Goal: Task Accomplishment & Management: Complete application form

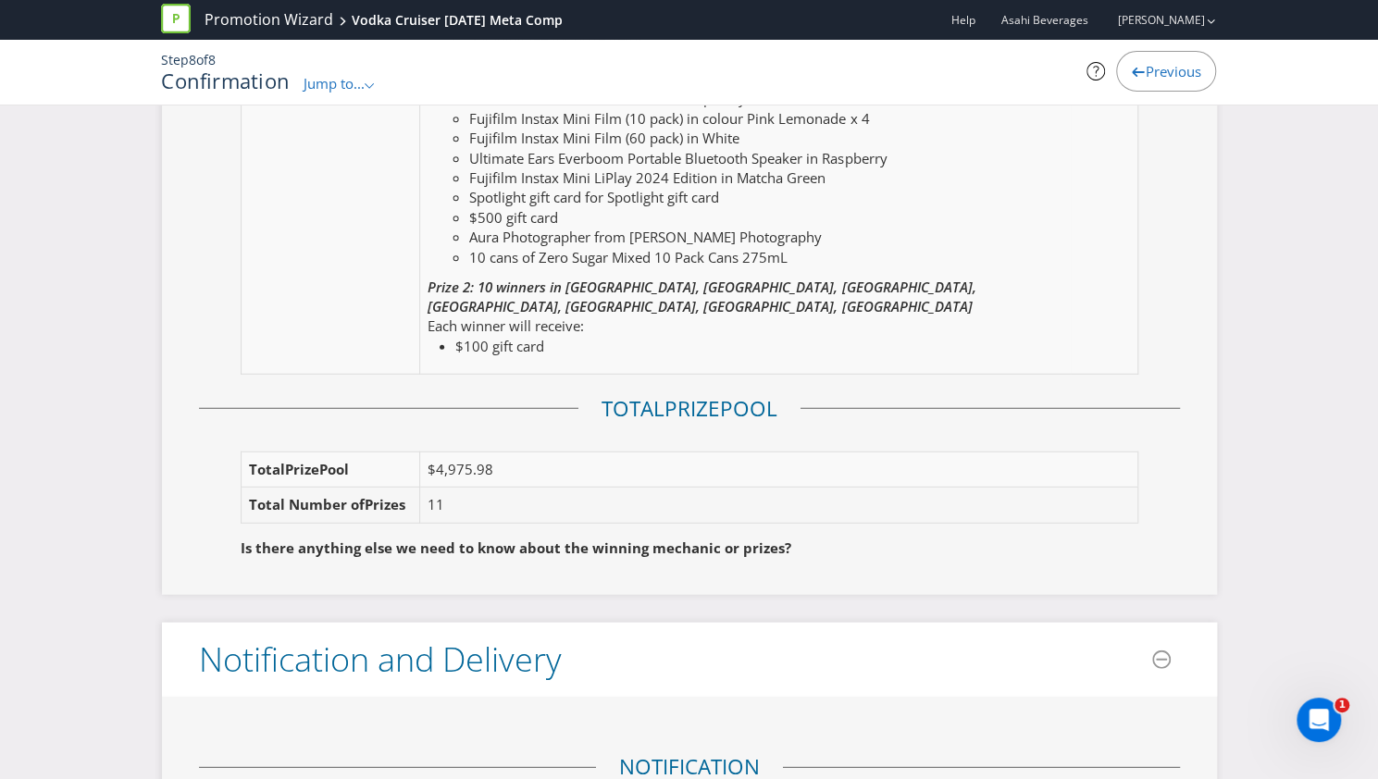
scroll to position [2922, 0]
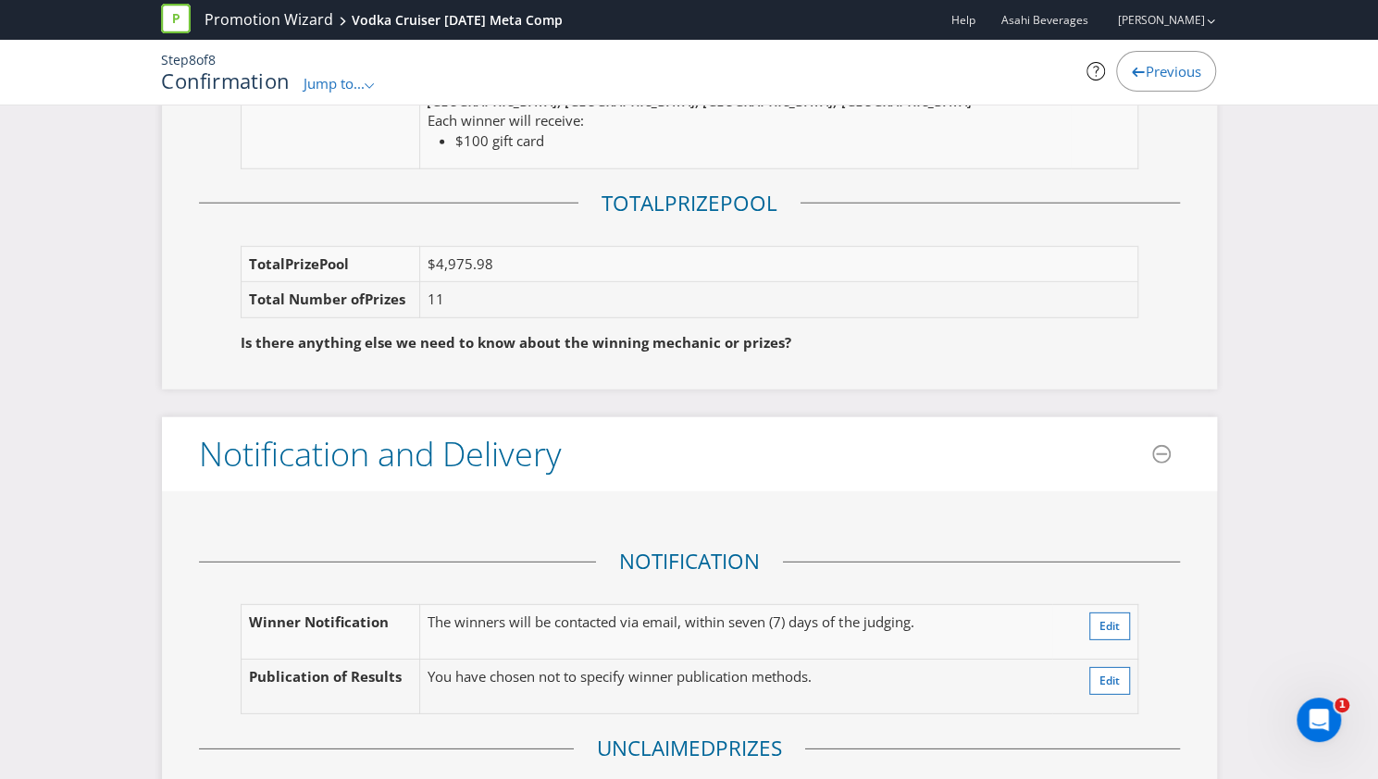
click at [1321, 280] on div "Here's a summary of your promotion! Please check the details below to make sure…" at bounding box center [689, 717] width 1378 height 7028
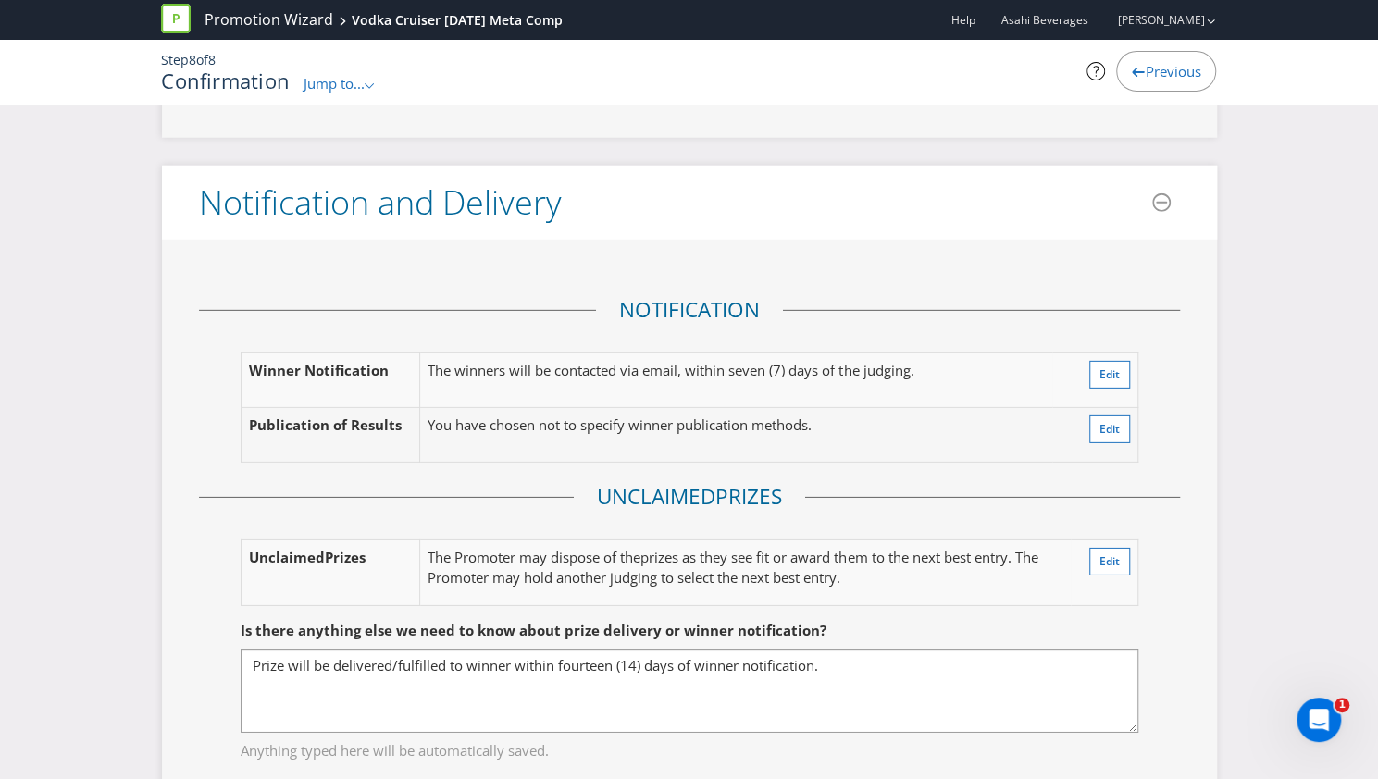
scroll to position [3200, 0]
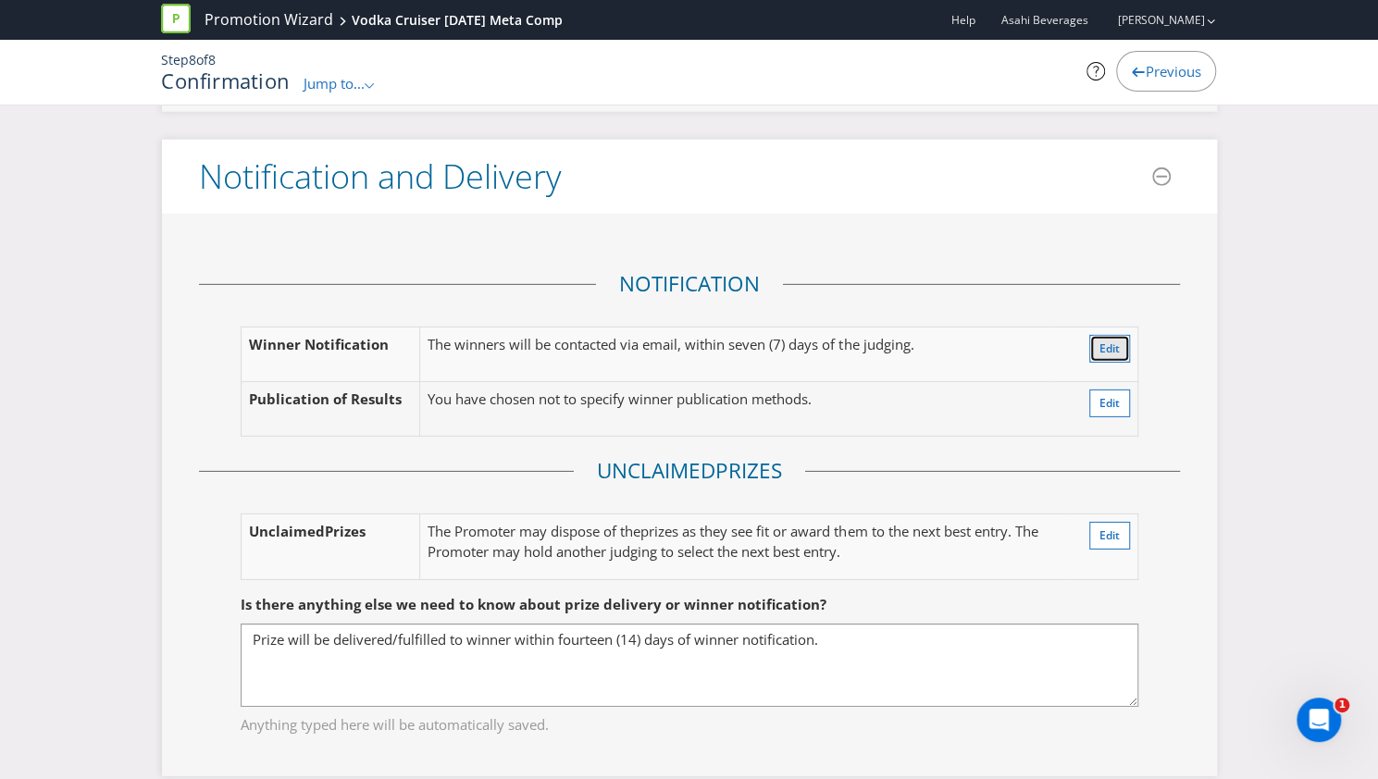
click at [1110, 341] on span "Edit" at bounding box center [1109, 349] width 20 height 16
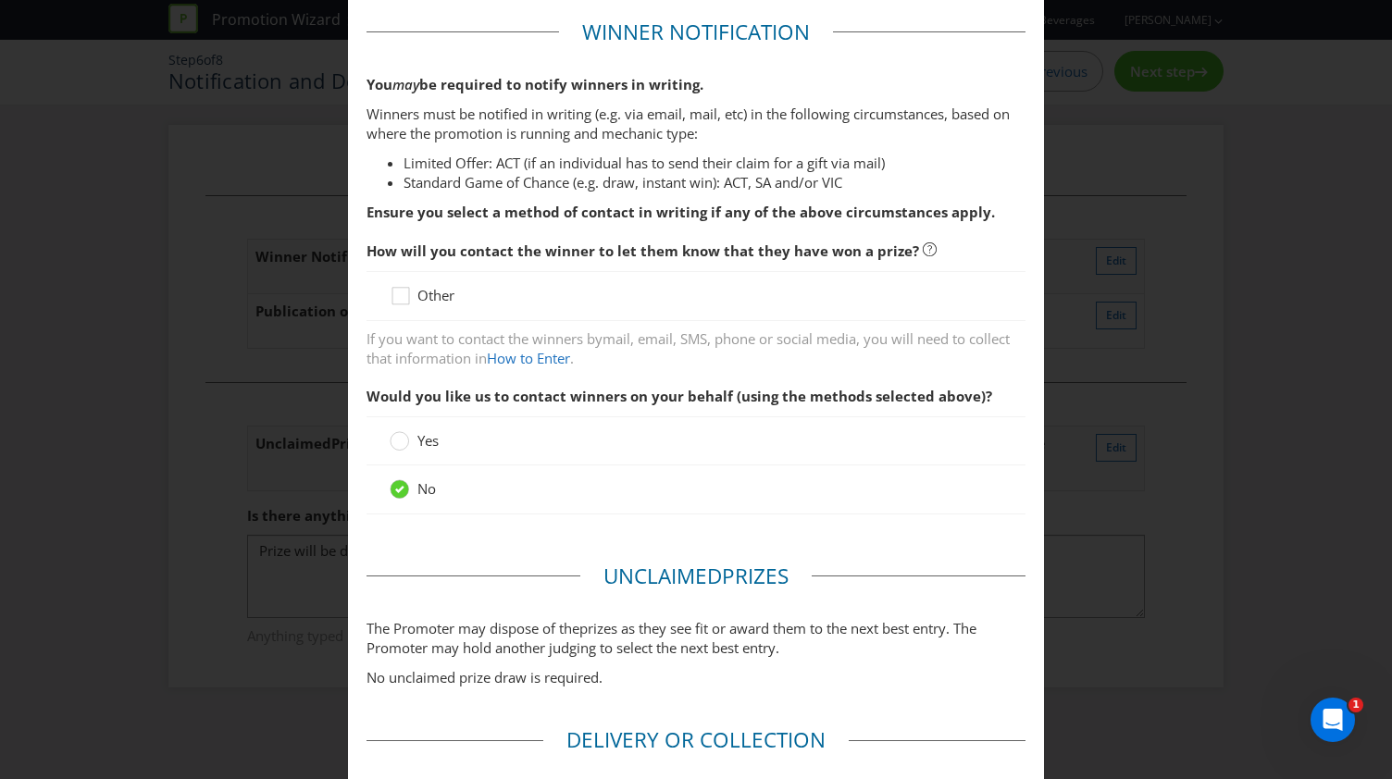
scroll to position [278, 0]
click at [411, 290] on icon at bounding box center [404, 298] width 28 height 28
click at [0, 0] on input "Other" at bounding box center [0, 0] width 0 height 0
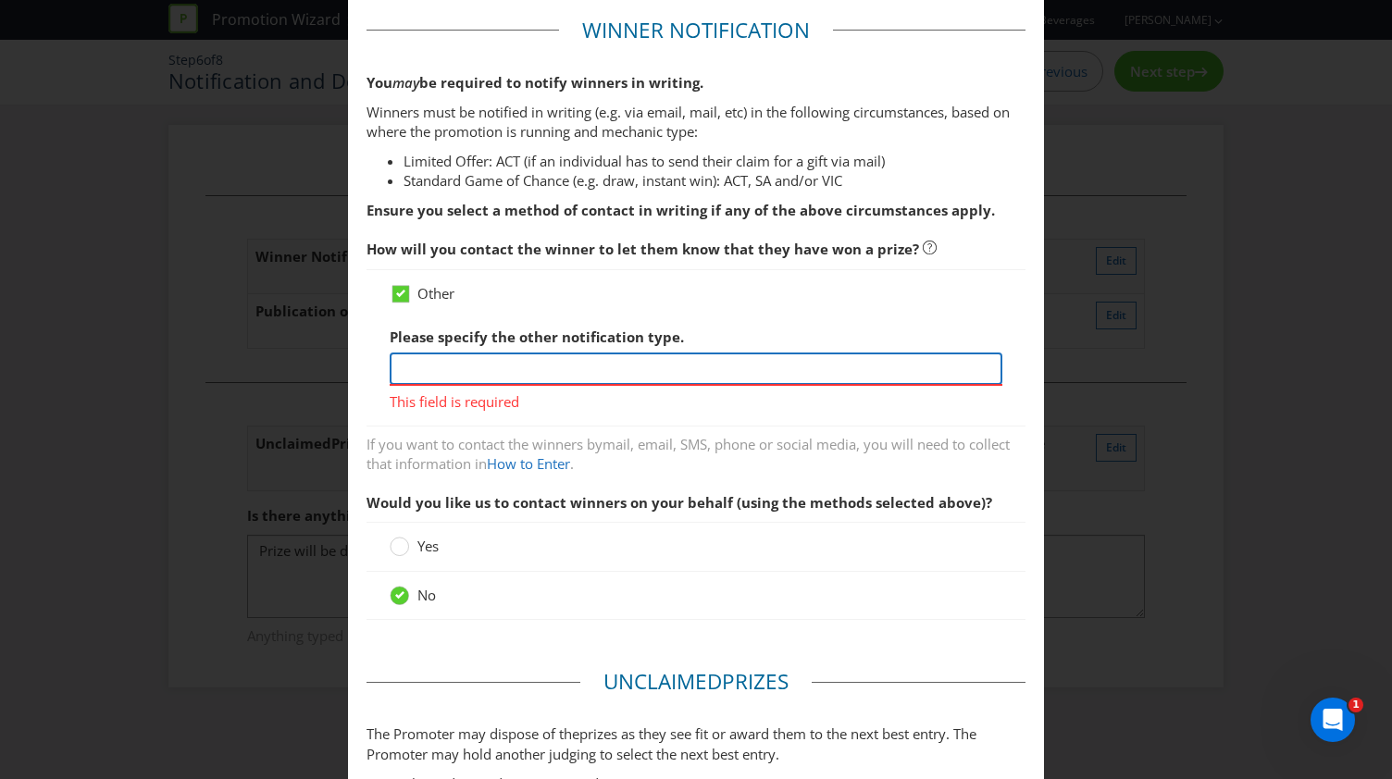
click at [479, 377] on input "text" at bounding box center [696, 369] width 613 height 32
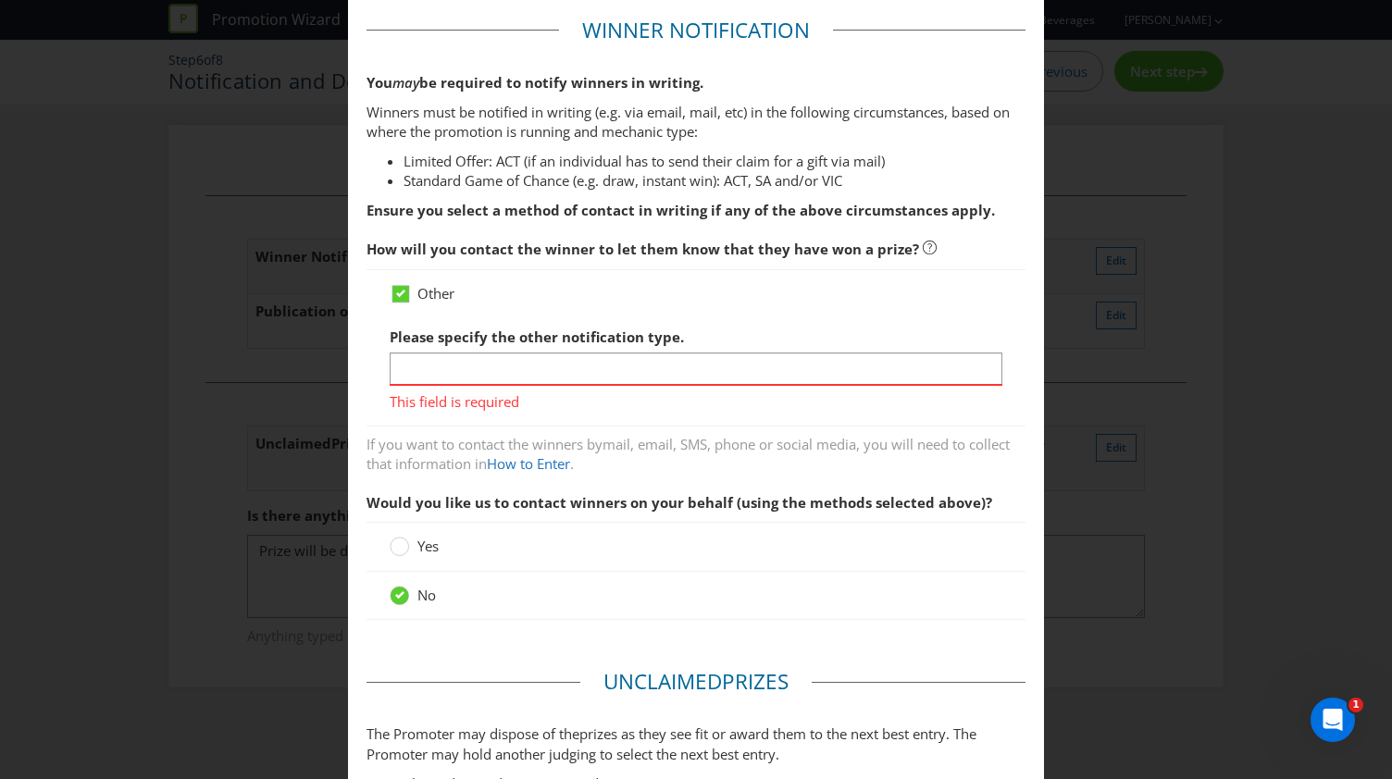
click at [411, 281] on div "Other Please specify the other notification type. This field is required" at bounding box center [695, 348] width 659 height 158
click at [412, 290] on icon at bounding box center [404, 298] width 28 height 28
click at [0, 0] on input "Other" at bounding box center [0, 0] width 0 height 0
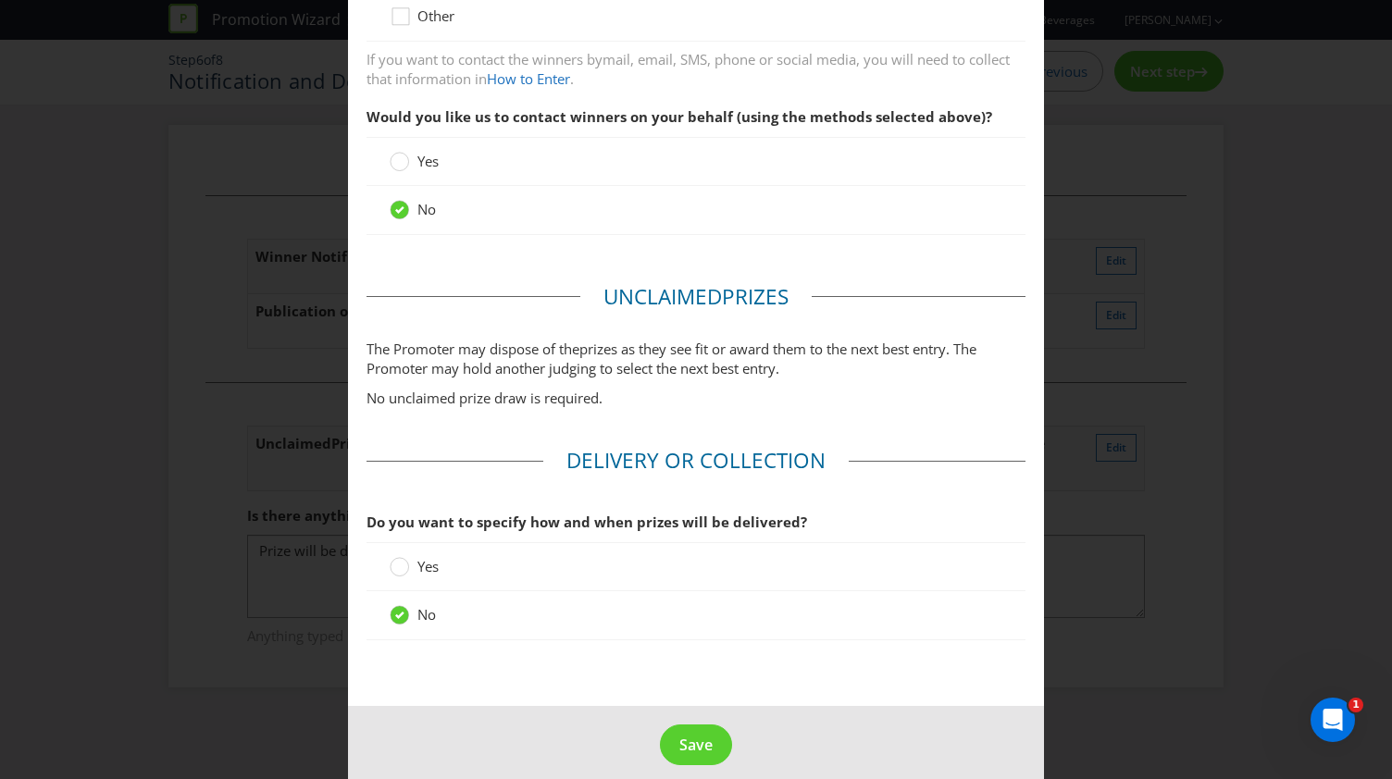
scroll to position [571, 0]
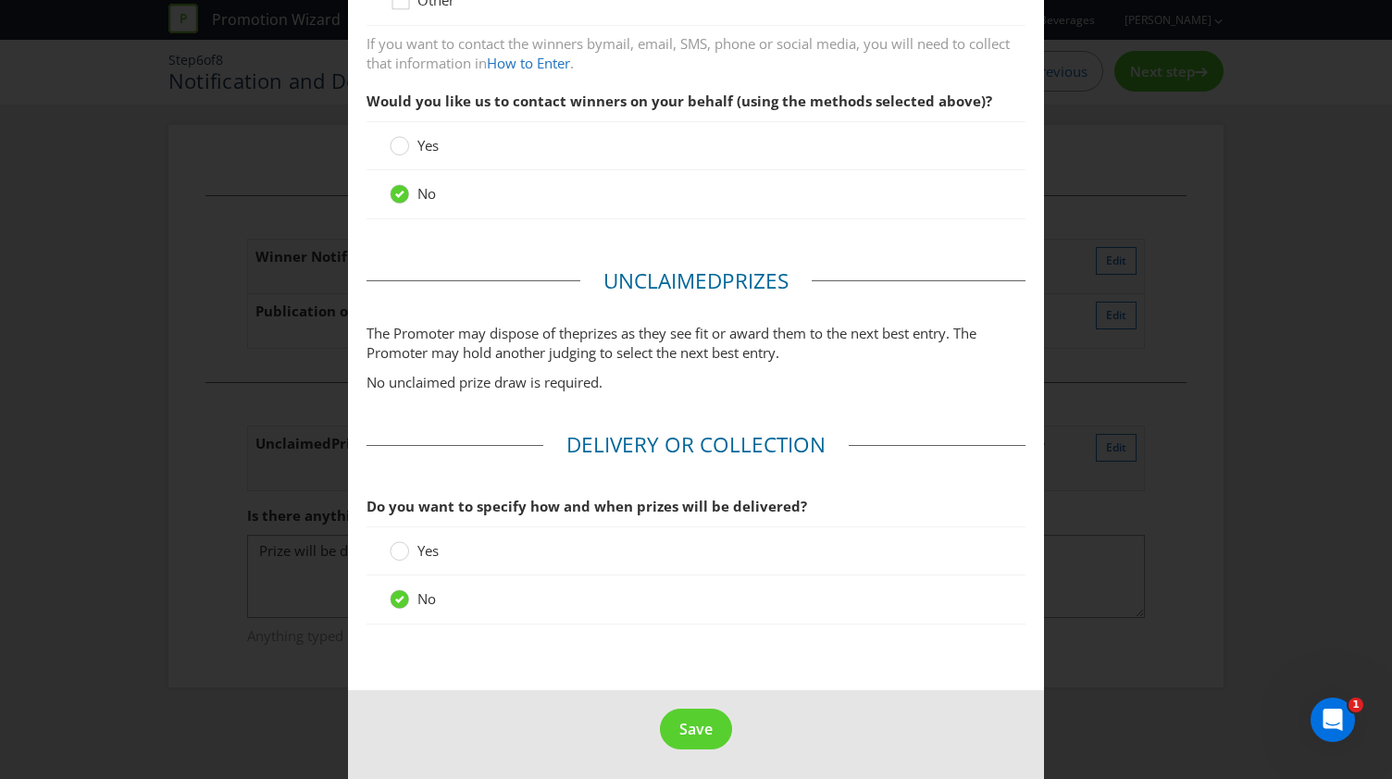
click at [412, 550] on label "Yes" at bounding box center [416, 550] width 53 height 19
click at [0, 0] on input "Yes" at bounding box center [0, 0] width 0 height 0
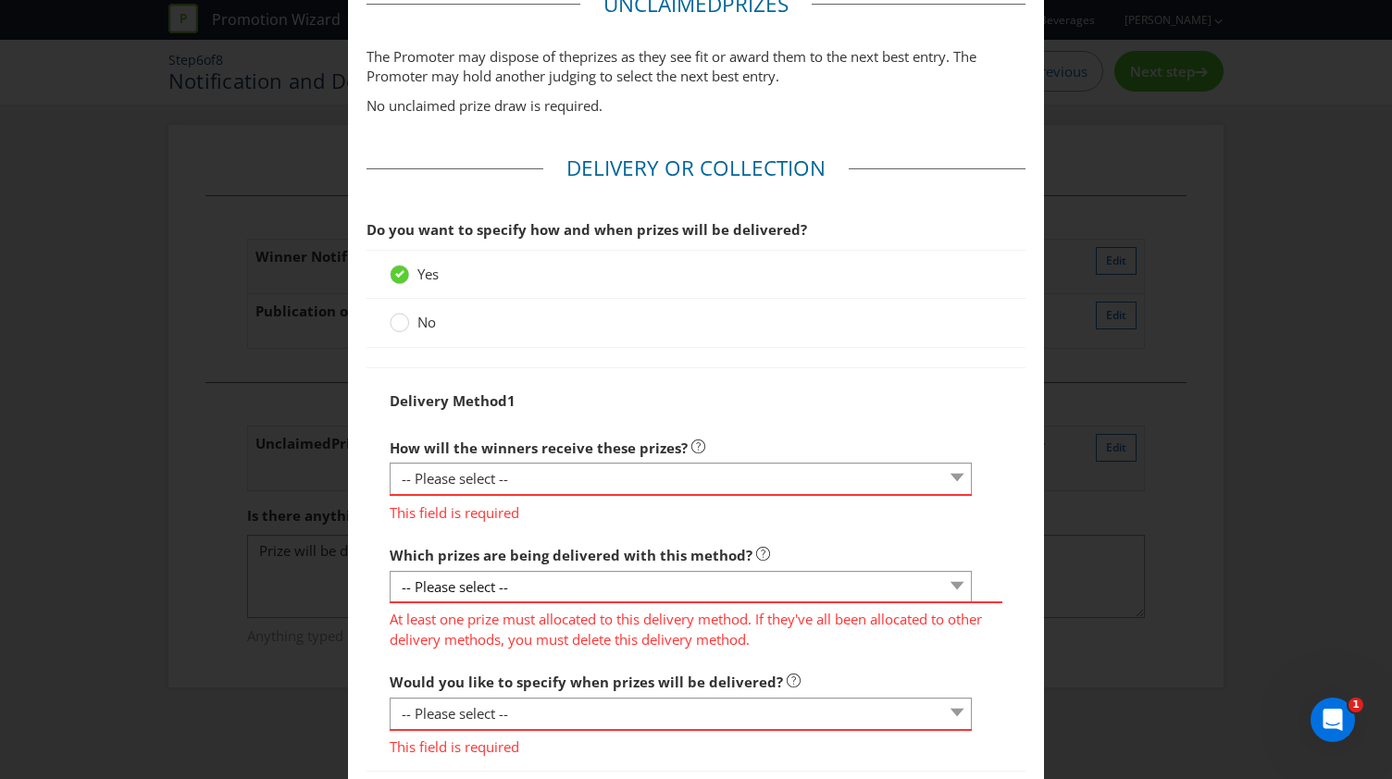
scroll to position [849, 0]
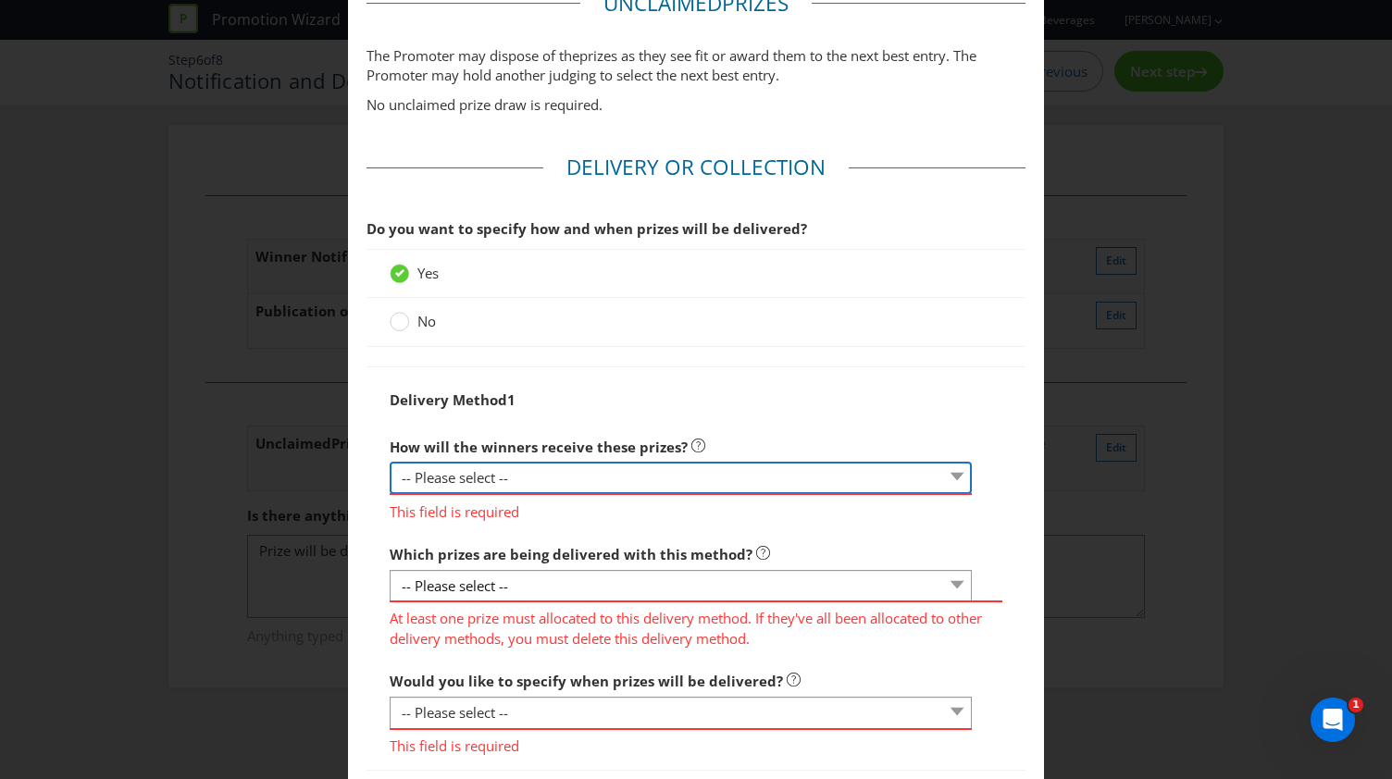
click at [517, 467] on select "-- Please select -- Delivered by mail Delivered by email Delivered in-person Co…" at bounding box center [681, 478] width 582 height 32
click at [390, 462] on select "-- Please select -- Delivered by mail Delivered by email Delivered in-person Co…" at bounding box center [681, 478] width 582 height 32
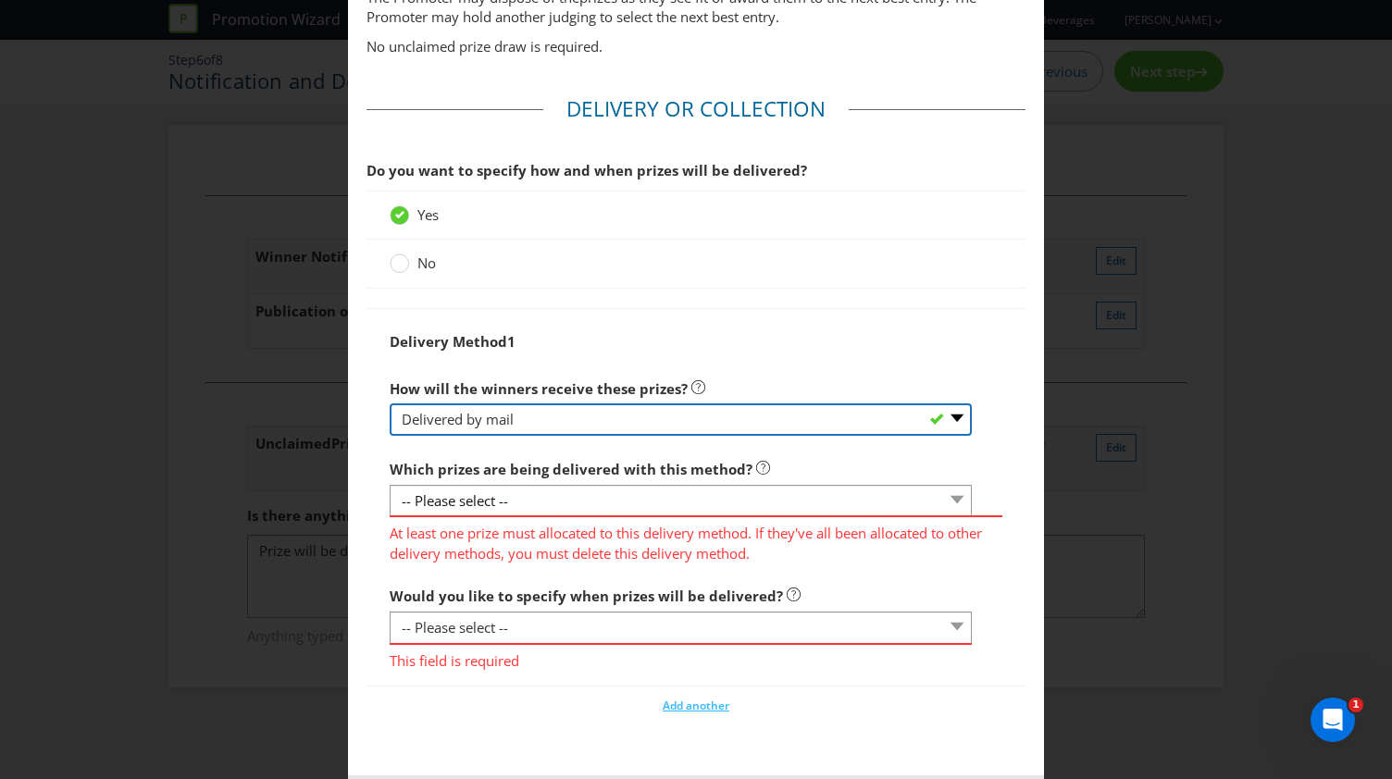
scroll to position [990, 0]
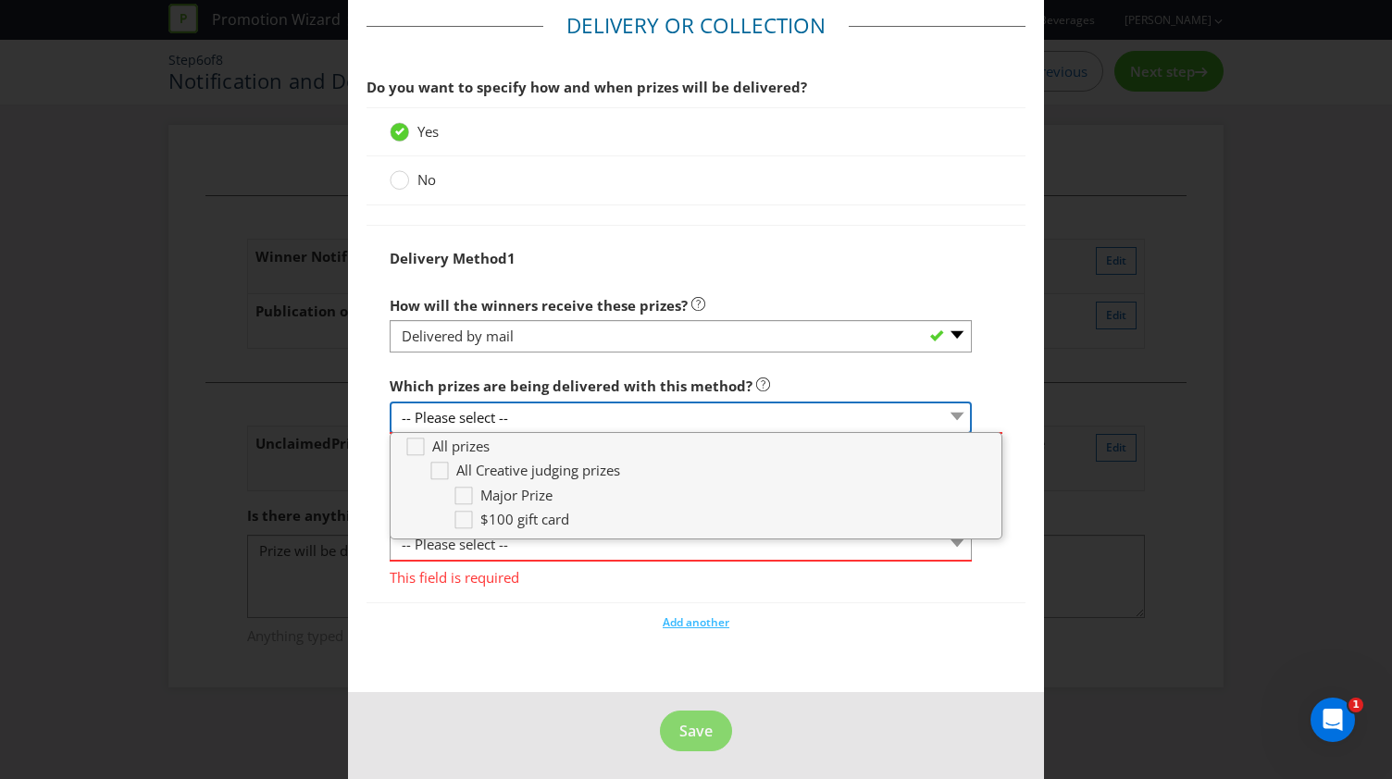
click at [527, 421] on select "-- Please select --" at bounding box center [681, 418] width 582 height 32
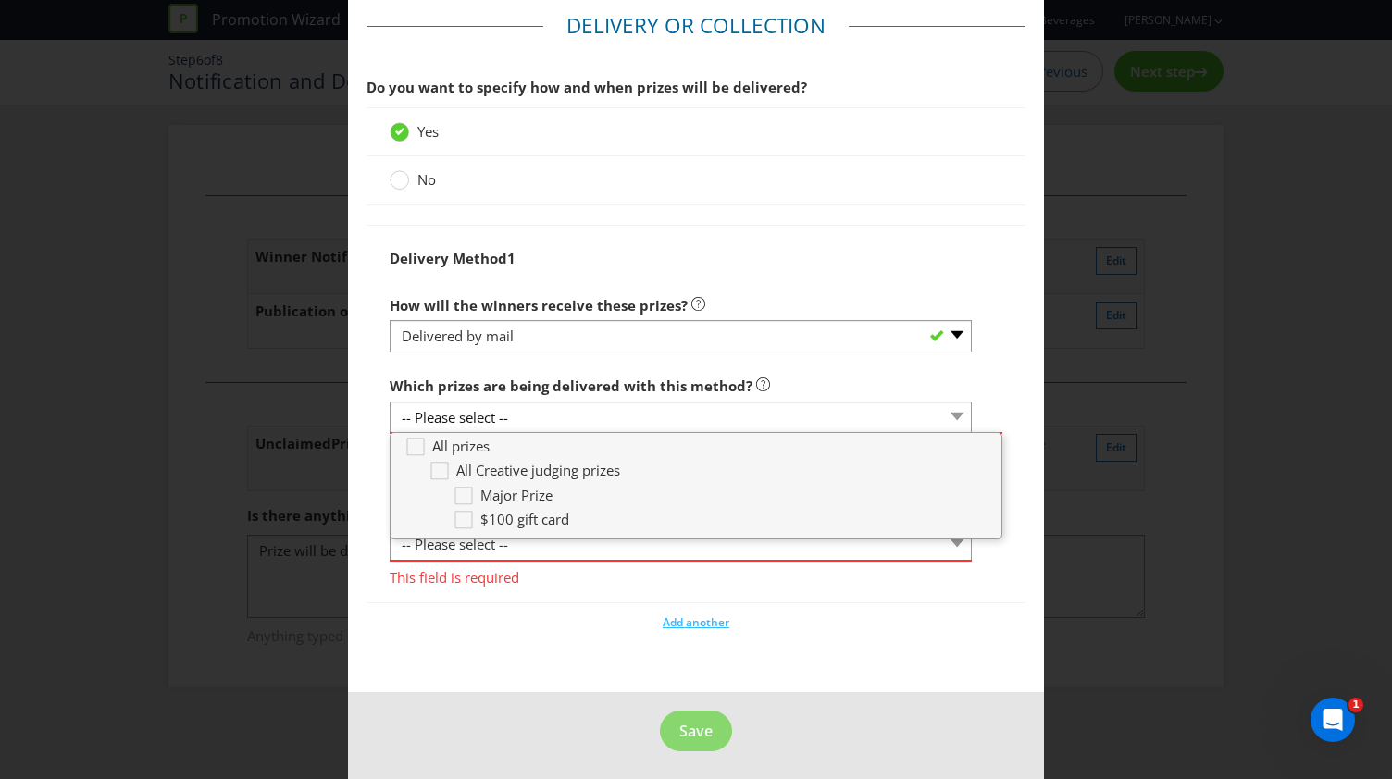
click at [772, 260] on div "Delivery Method 1" at bounding box center [696, 259] width 613 height 38
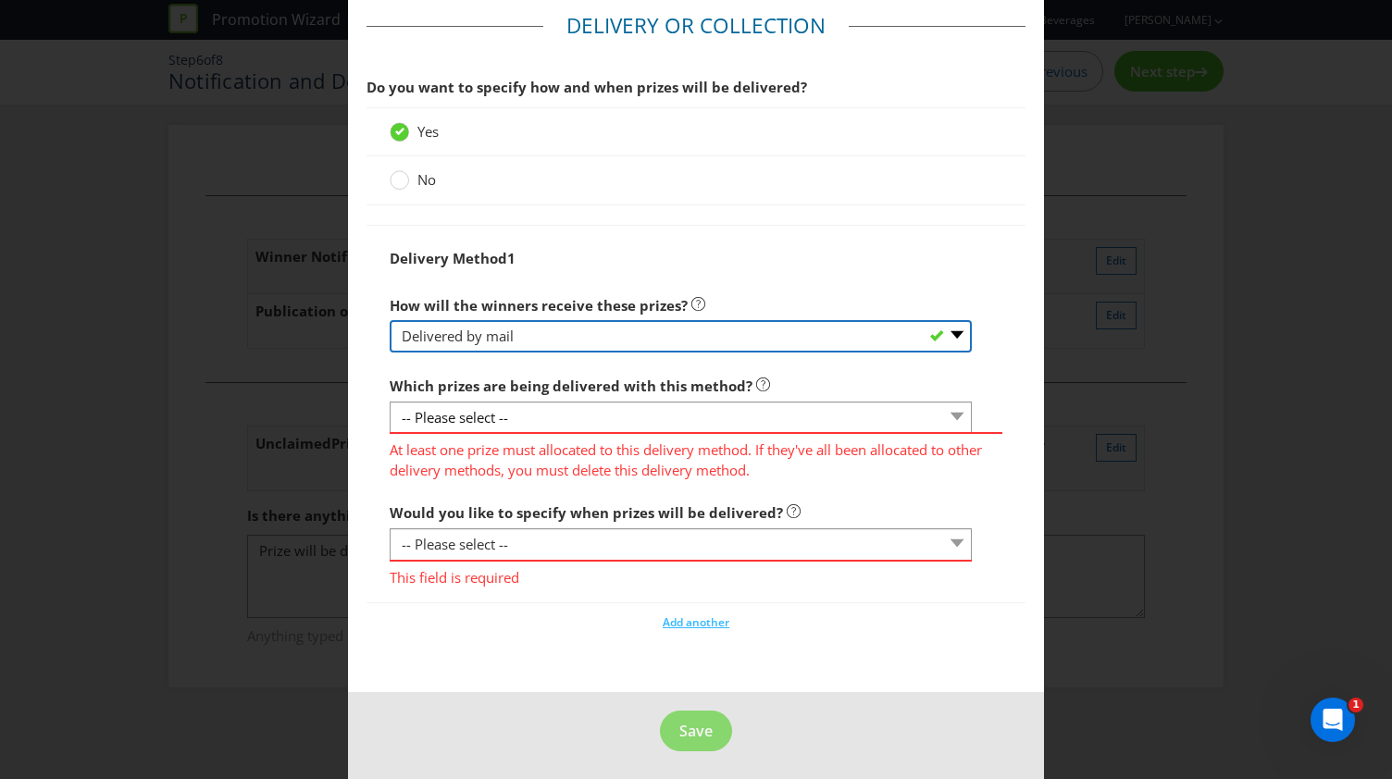
click at [626, 341] on select "-- Please select -- Delivered by mail Delivered by email Delivered in-person Co…" at bounding box center [681, 336] width 582 height 32
drag, startPoint x: 731, startPoint y: 347, endPoint x: 720, endPoint y: 339, distance: 13.9
click at [730, 346] on select "-- Please select -- Delivered by mail Delivered by email Delivered in-person Co…" at bounding box center [681, 336] width 582 height 32
select select "OTHER"
click at [390, 320] on select "-- Please select -- Delivered by mail Delivered by email Delivered in-person Co…" at bounding box center [681, 336] width 582 height 32
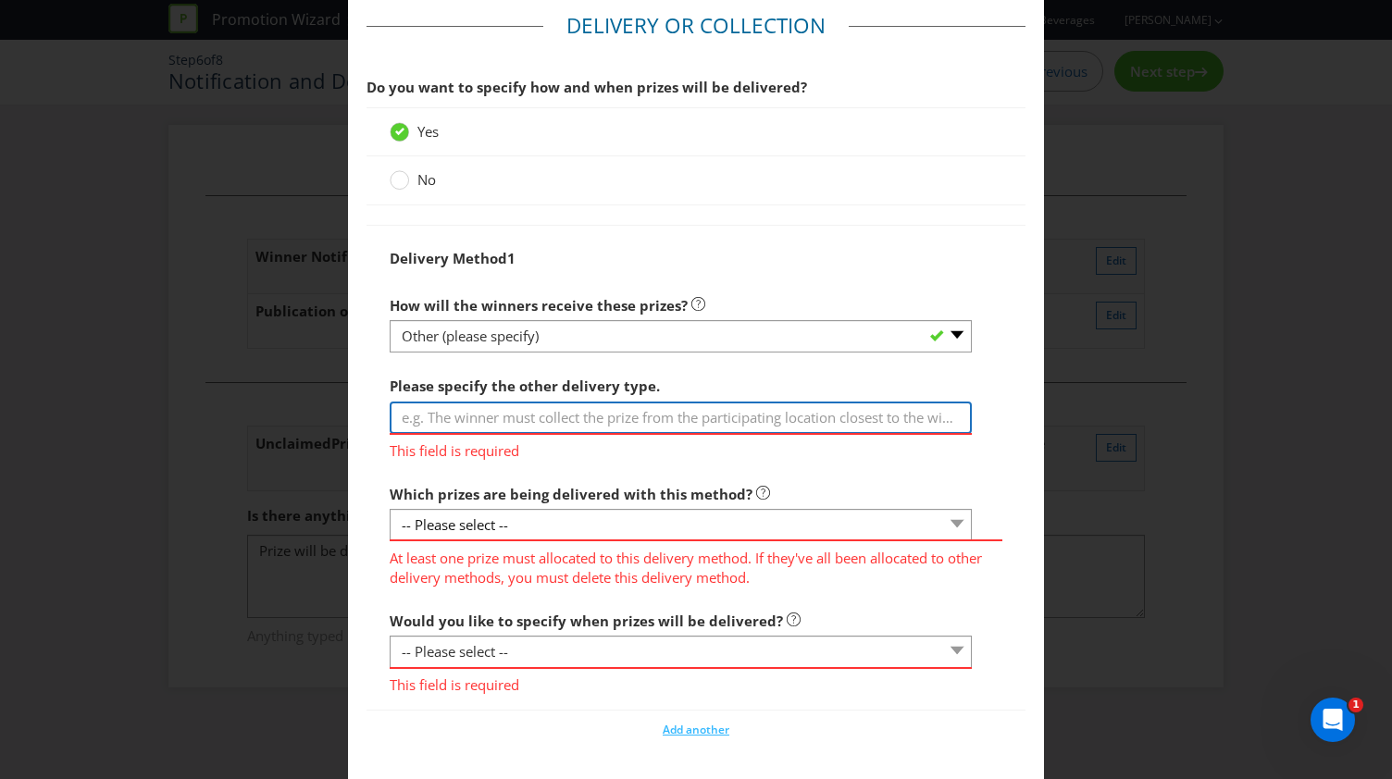
click at [492, 427] on input "text" at bounding box center [681, 418] width 582 height 32
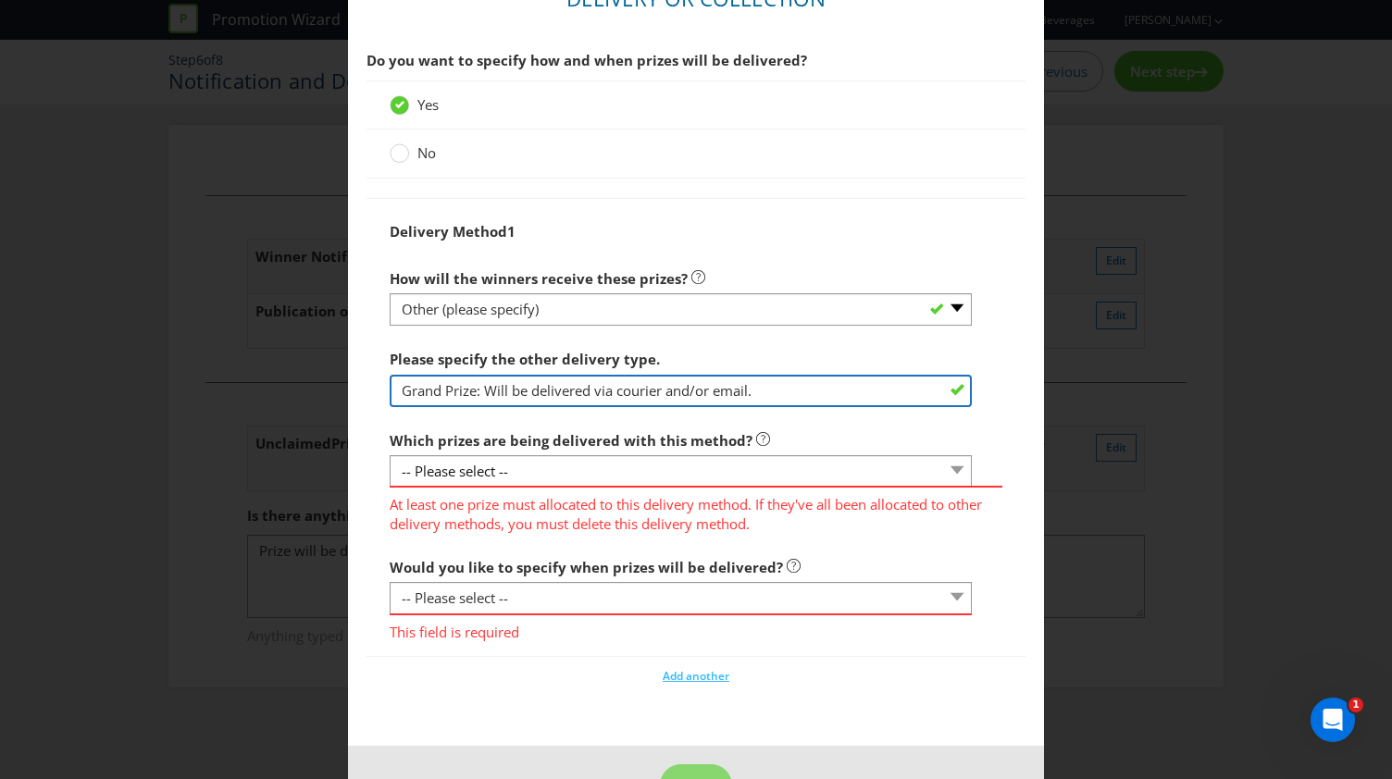
scroll to position [1072, 0]
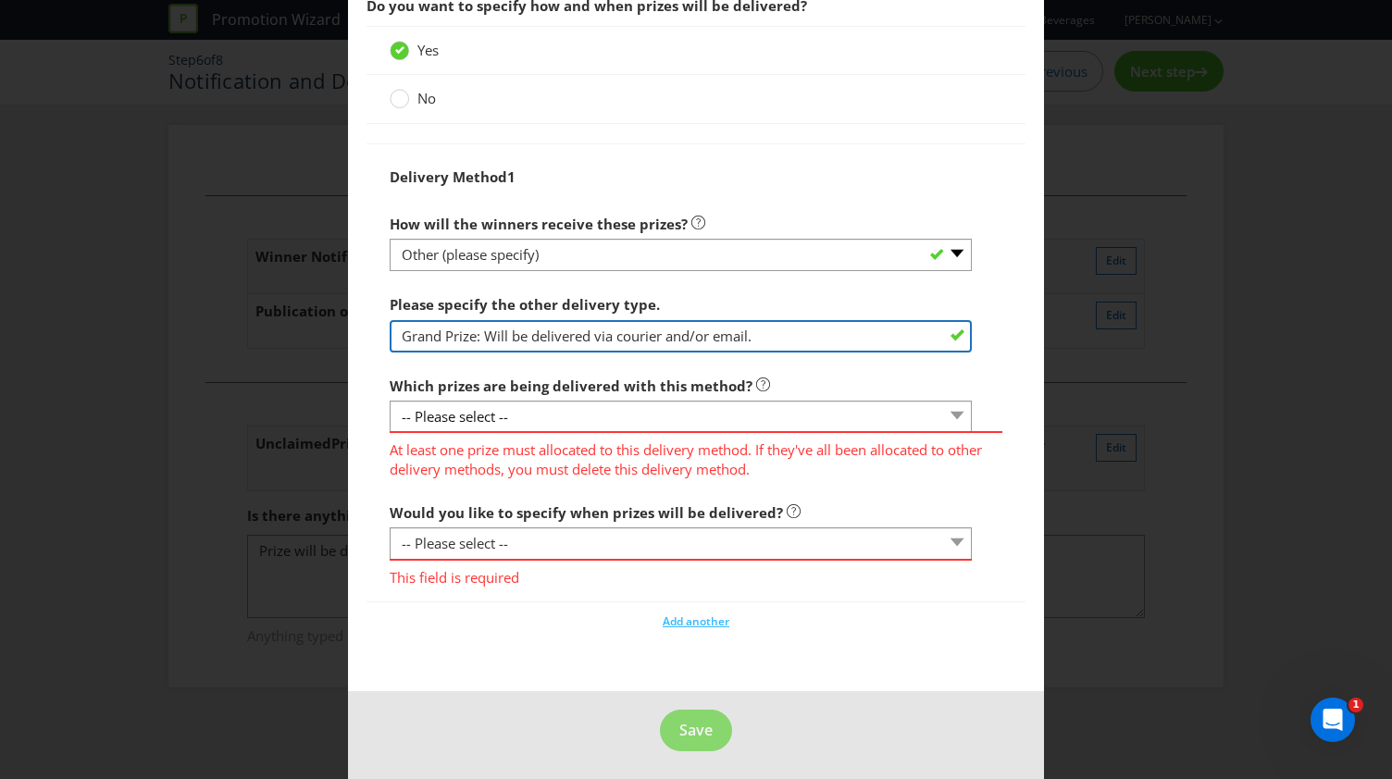
click at [815, 327] on input "Grand Prize: Will be delivered via courier and/or email." at bounding box center [681, 336] width 582 height 32
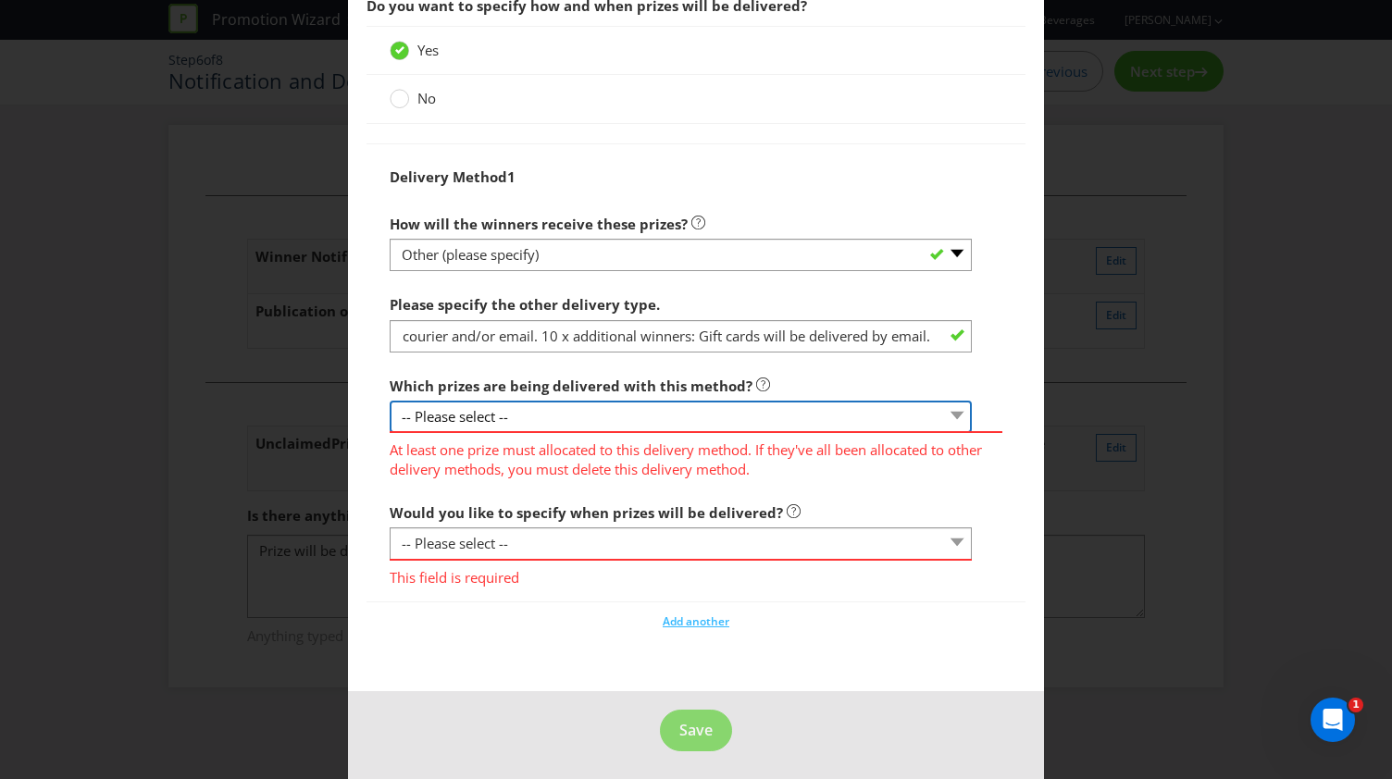
click at [670, 427] on select "-- Please select --" at bounding box center [681, 417] width 582 height 32
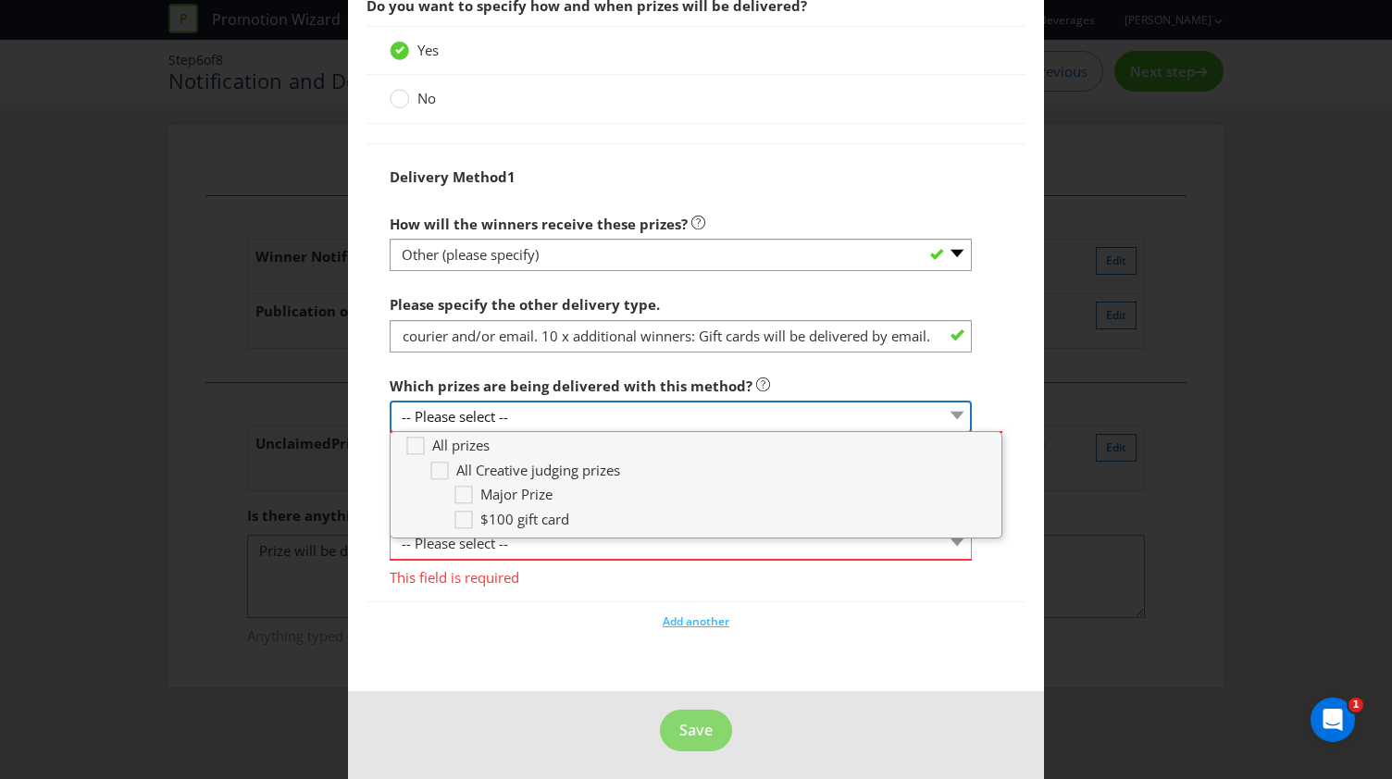
scroll to position [0, 0]
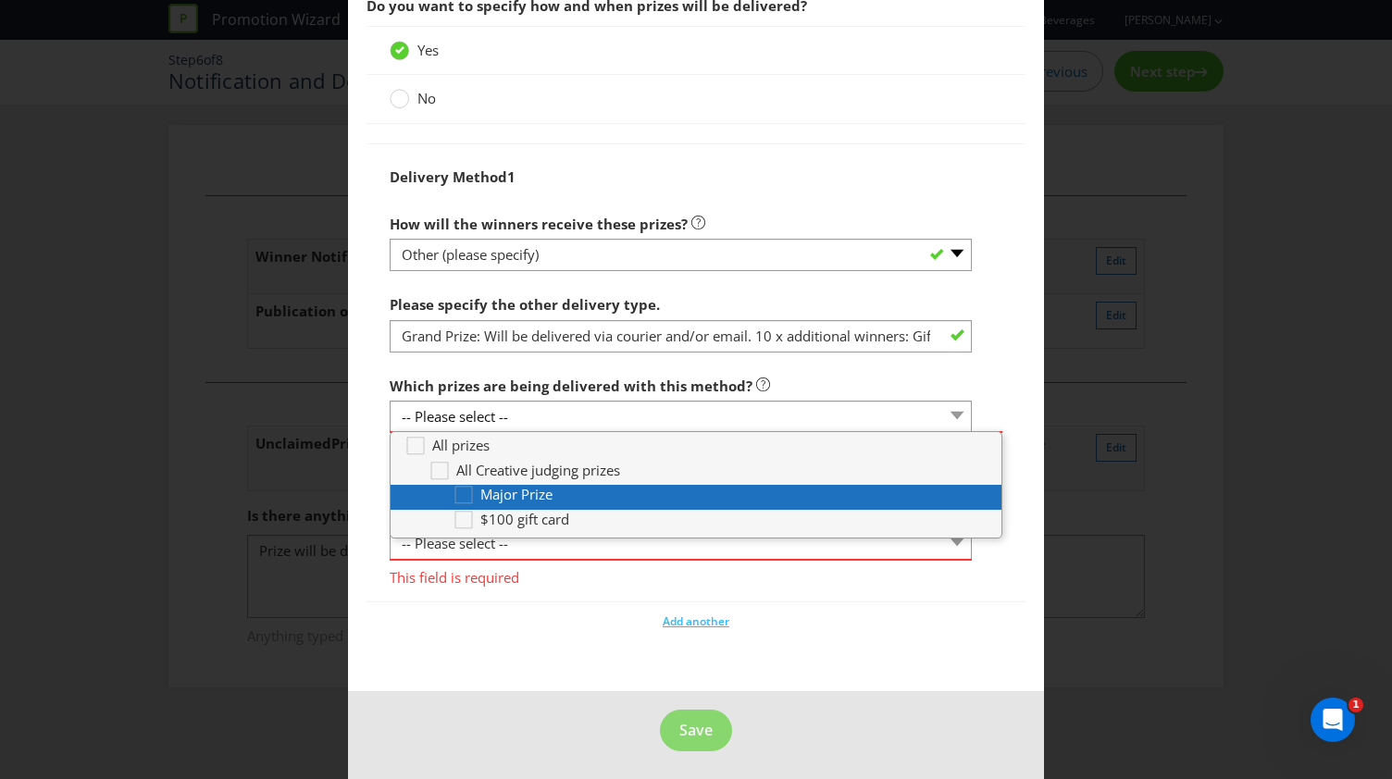
click at [530, 490] on span "Major Prize" at bounding box center [516, 494] width 72 height 19
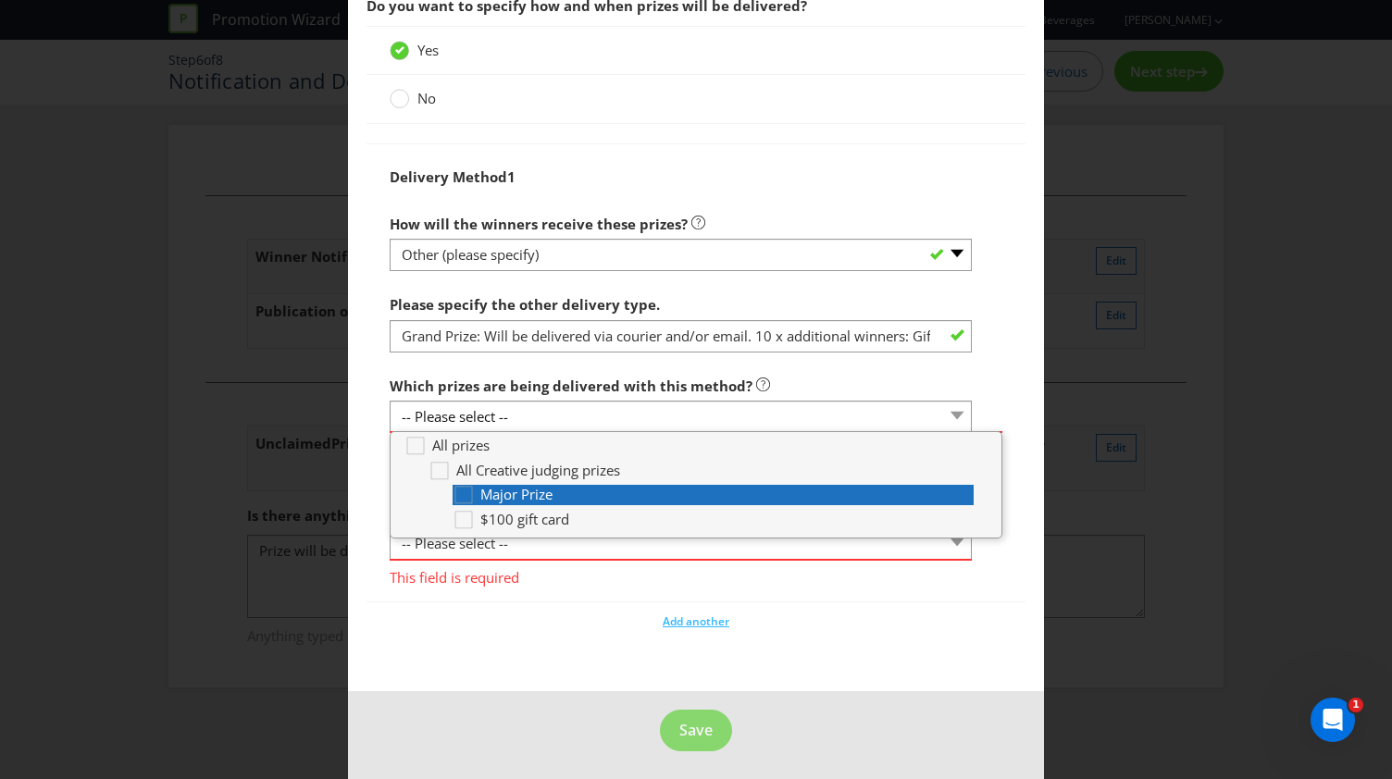
scroll to position [1025, 0]
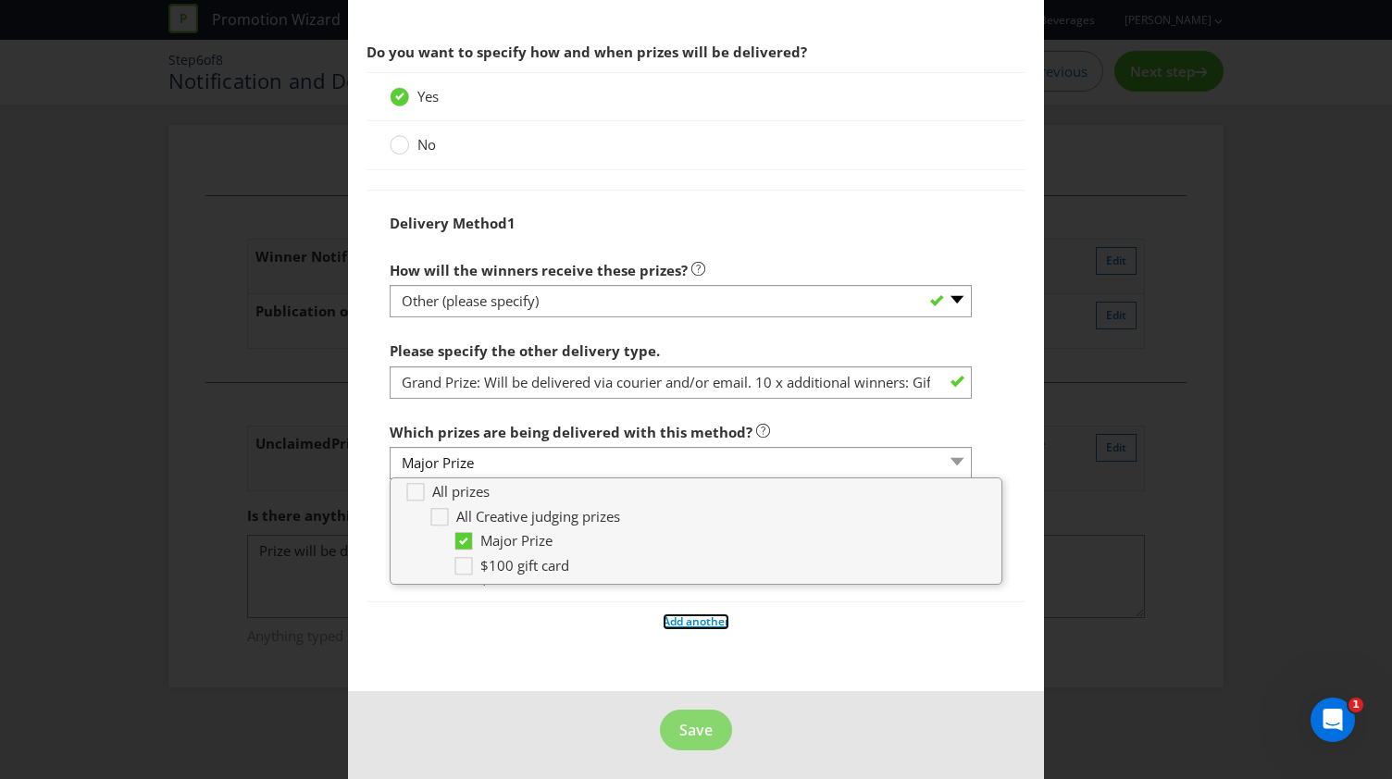
click at [701, 622] on span "Add another" at bounding box center [696, 622] width 67 height 16
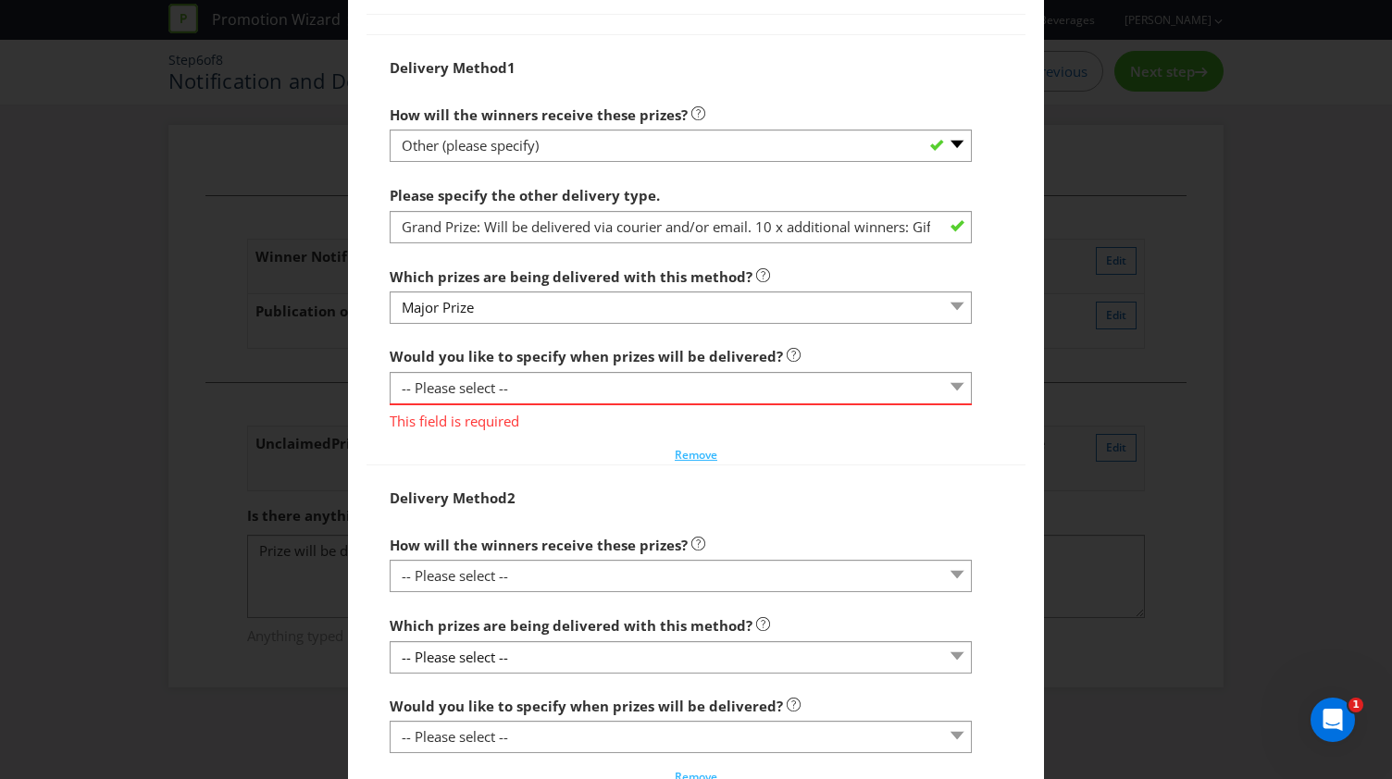
scroll to position [1210, 0]
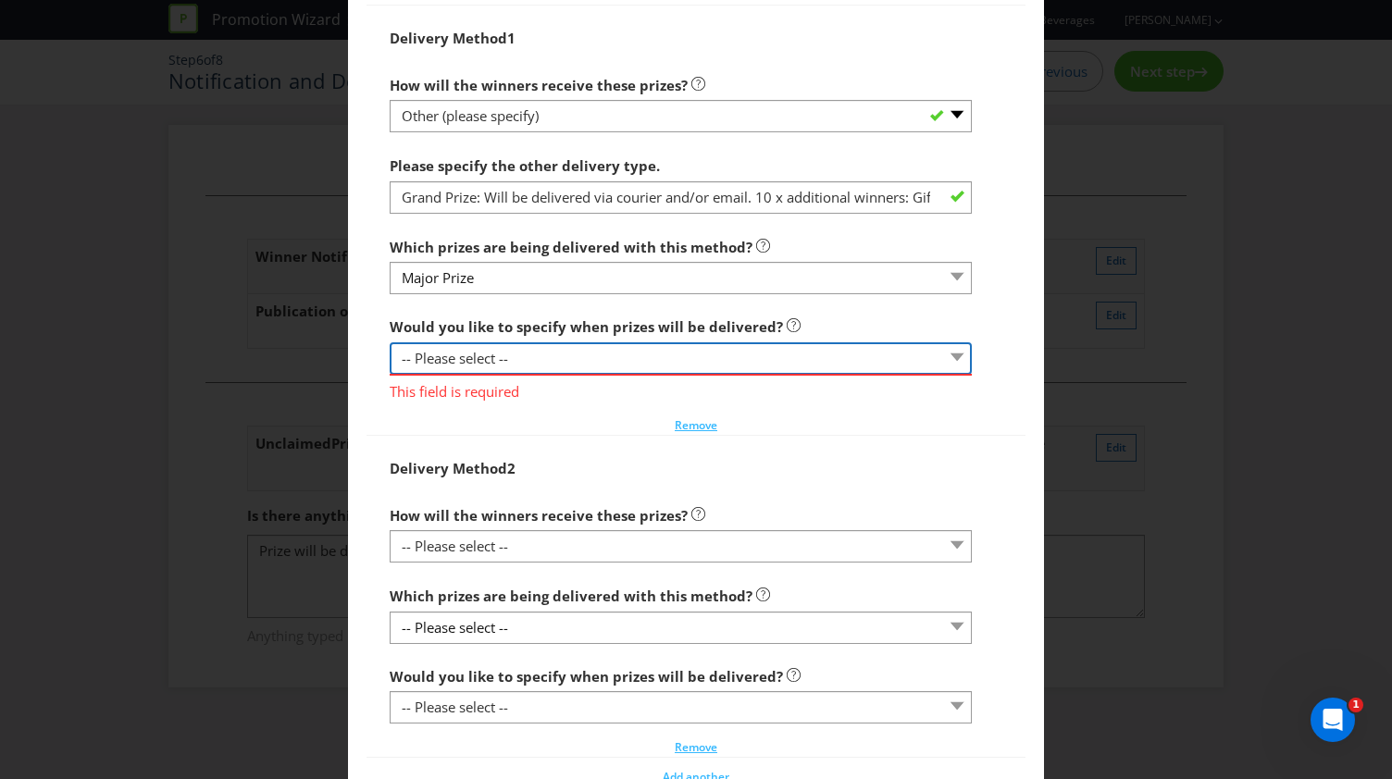
click at [580, 349] on select "-- Please select -- Yes, specific date (please specify) Yes, within a certain p…" at bounding box center [681, 358] width 582 height 32
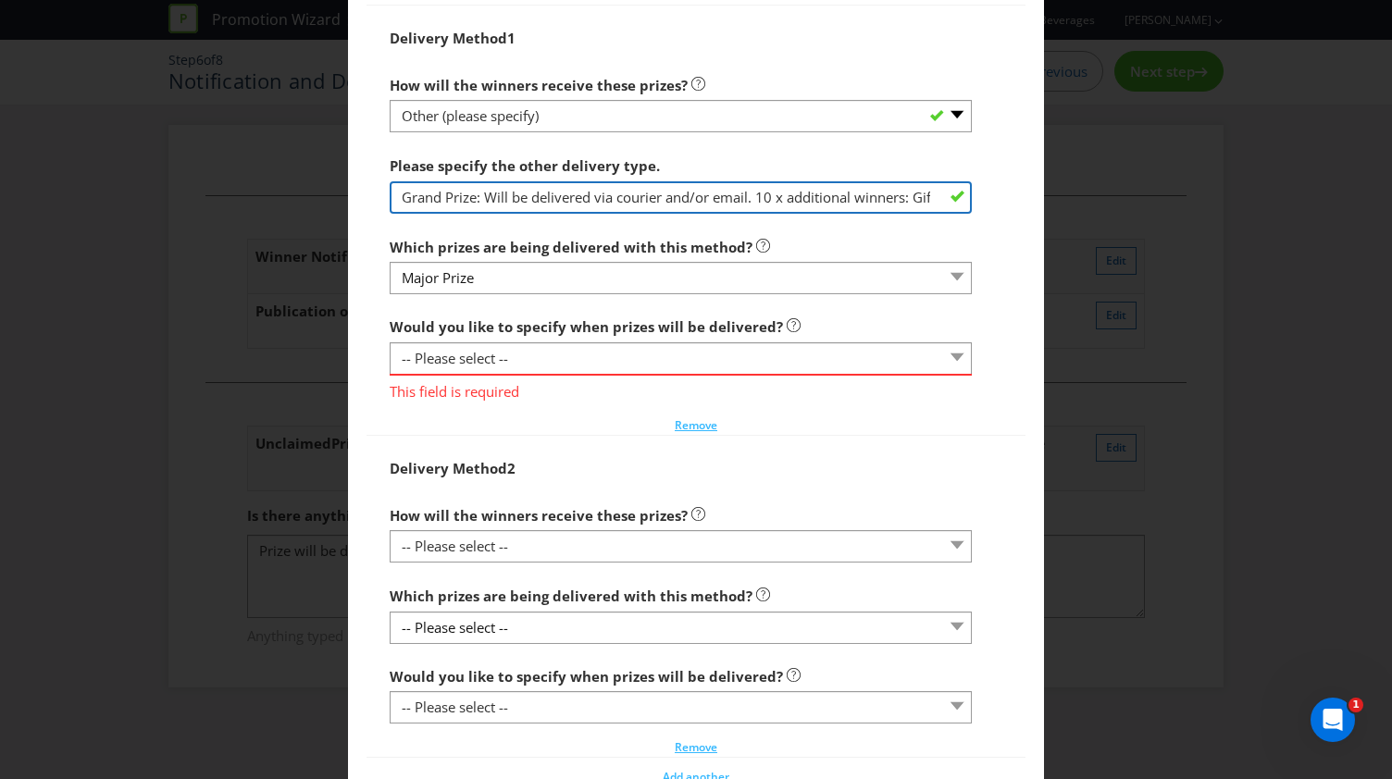
scroll to position [0, 222]
drag, startPoint x: 753, startPoint y: 193, endPoint x: 1104, endPoint y: 208, distance: 351.0
click at [1104, 208] on div "Notification and Delivery Based on your previous answers, you are not required …" at bounding box center [696, 389] width 1392 height 779
type input "Grand Prize: Will be delivered via courier and/or email."
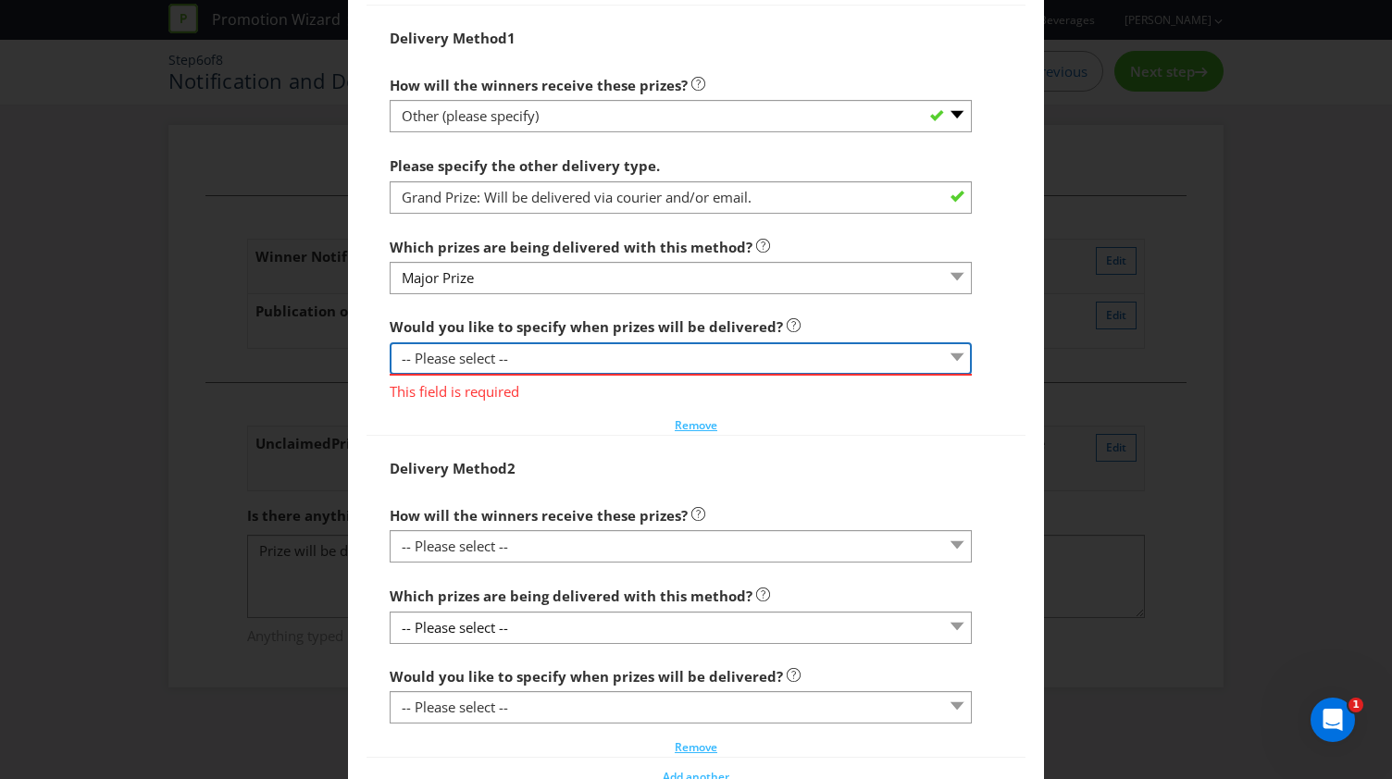
click at [471, 353] on select "-- Please select -- Yes, specific date (please specify) Yes, within a certain p…" at bounding box center [681, 358] width 582 height 32
select select "YES_PERIOD"
click at [390, 342] on select "-- Please select -- Yes, specific date (please specify) Yes, within a certain p…" at bounding box center [681, 358] width 582 height 32
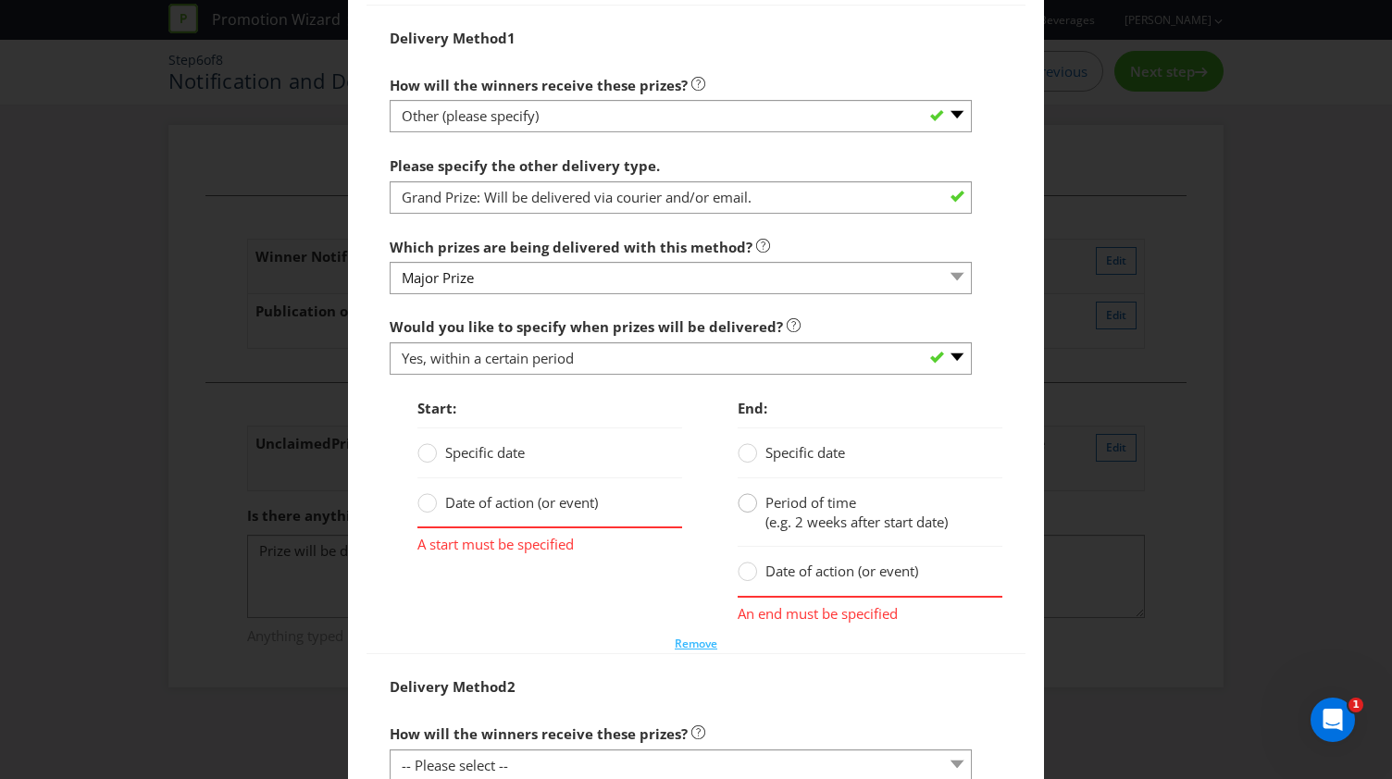
click at [740, 502] on circle at bounding box center [747, 502] width 19 height 19
click at [0, 0] on input "Period of time (e.g. 2 weeks after start date)" at bounding box center [0, 0] width 0 height 0
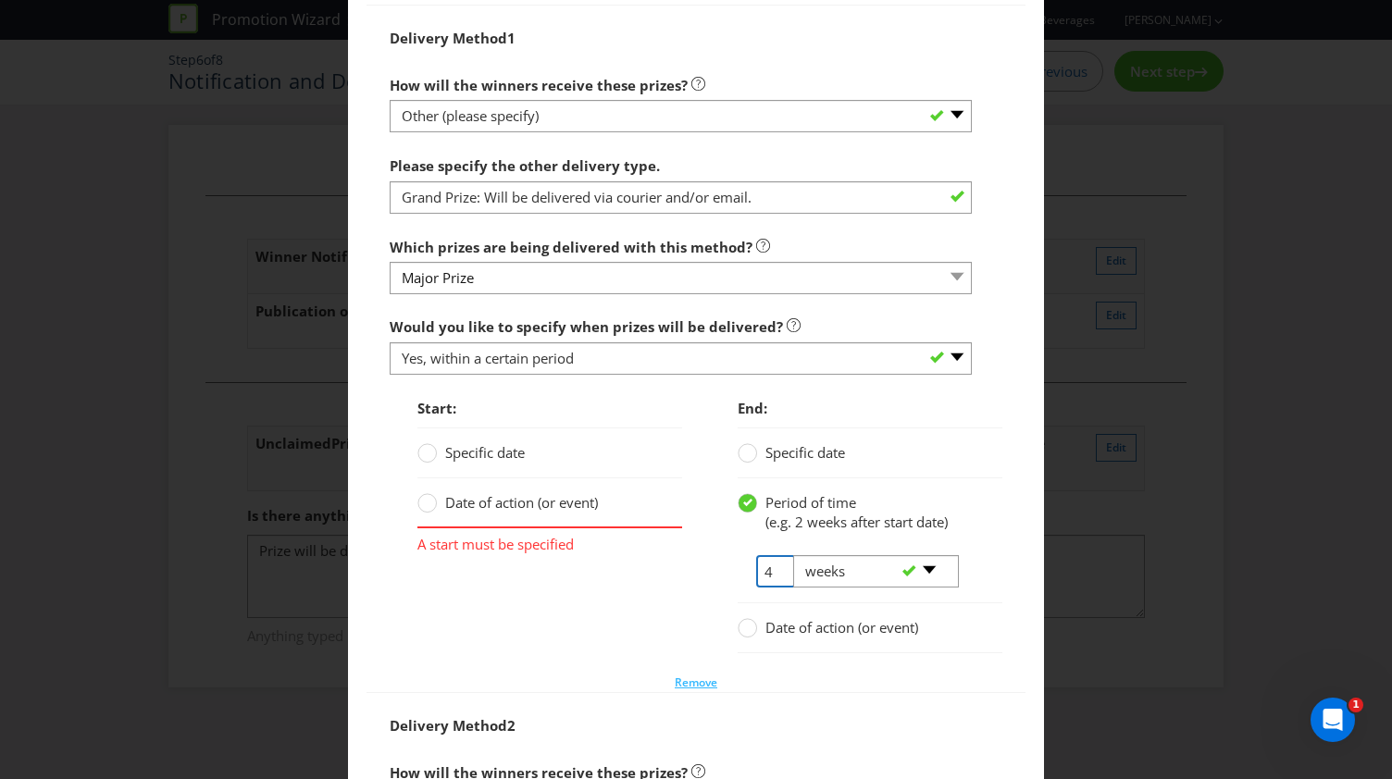
click at [770, 569] on input "4" at bounding box center [776, 571] width 40 height 32
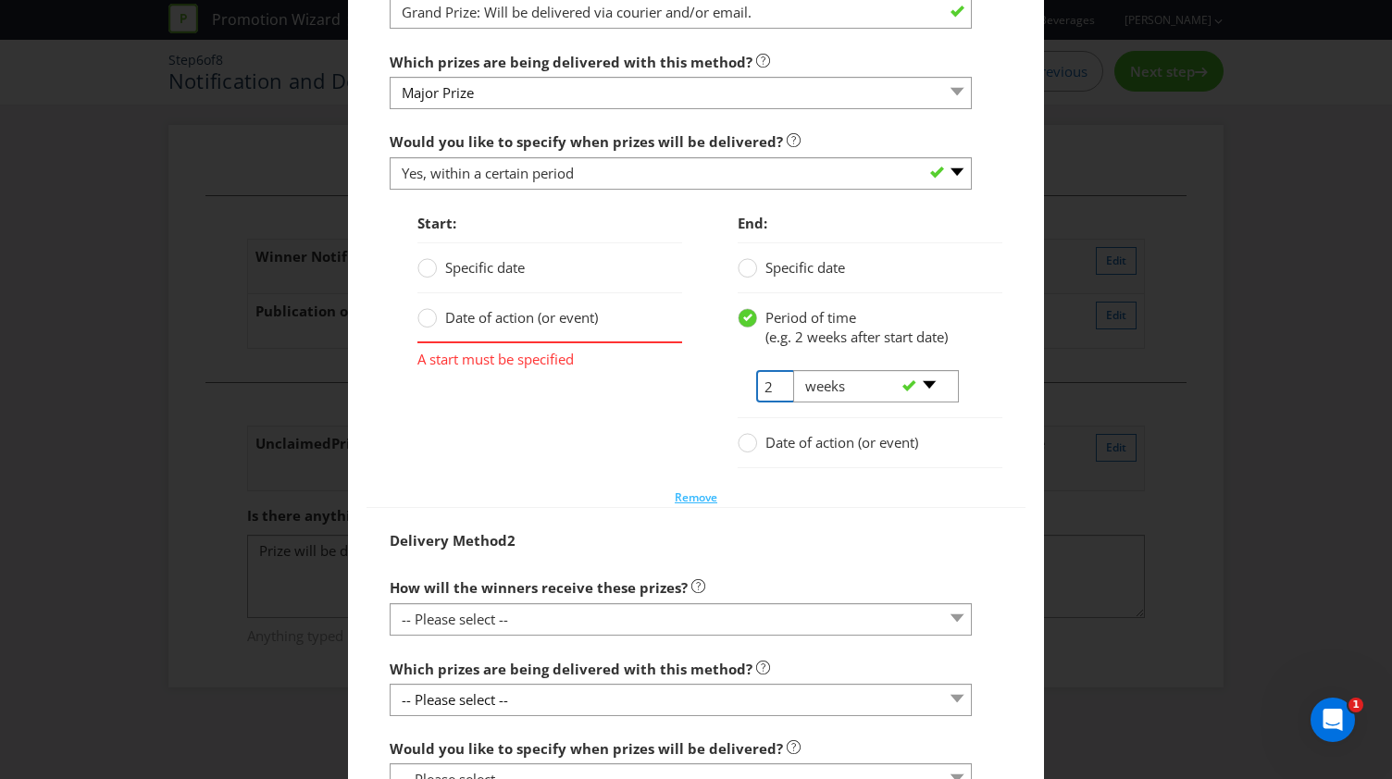
type input "2"
click at [791, 443] on span "Date of action (or event)" at bounding box center [841, 442] width 153 height 19
click at [0, 0] on input "Date of action (or event)" at bounding box center [0, 0] width 0 height 0
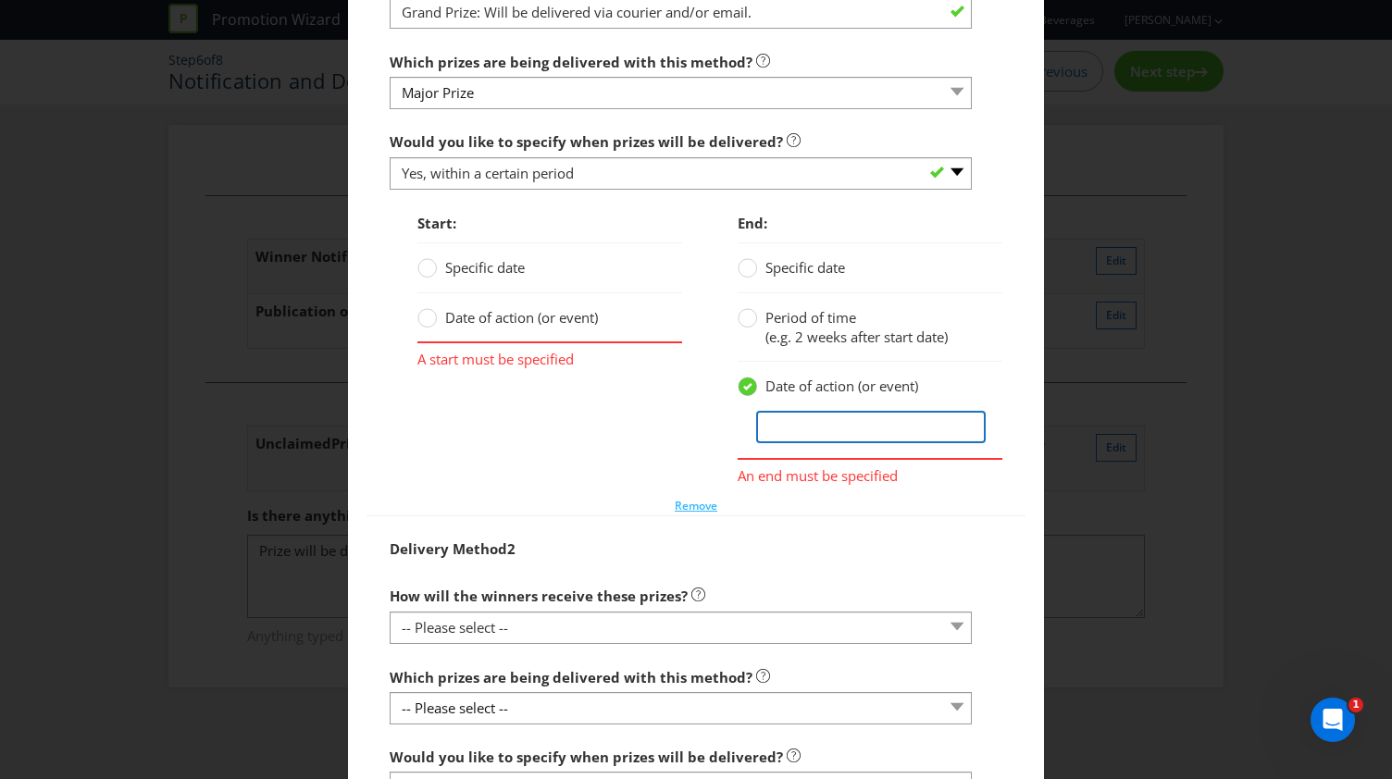
click at [831, 423] on input "text" at bounding box center [870, 427] width 229 height 32
click at [798, 321] on span "Period of time" at bounding box center [810, 317] width 91 height 19
click at [0, 0] on input "Period of time (e.g. 2 weeks after start date)" at bounding box center [0, 0] width 0 height 0
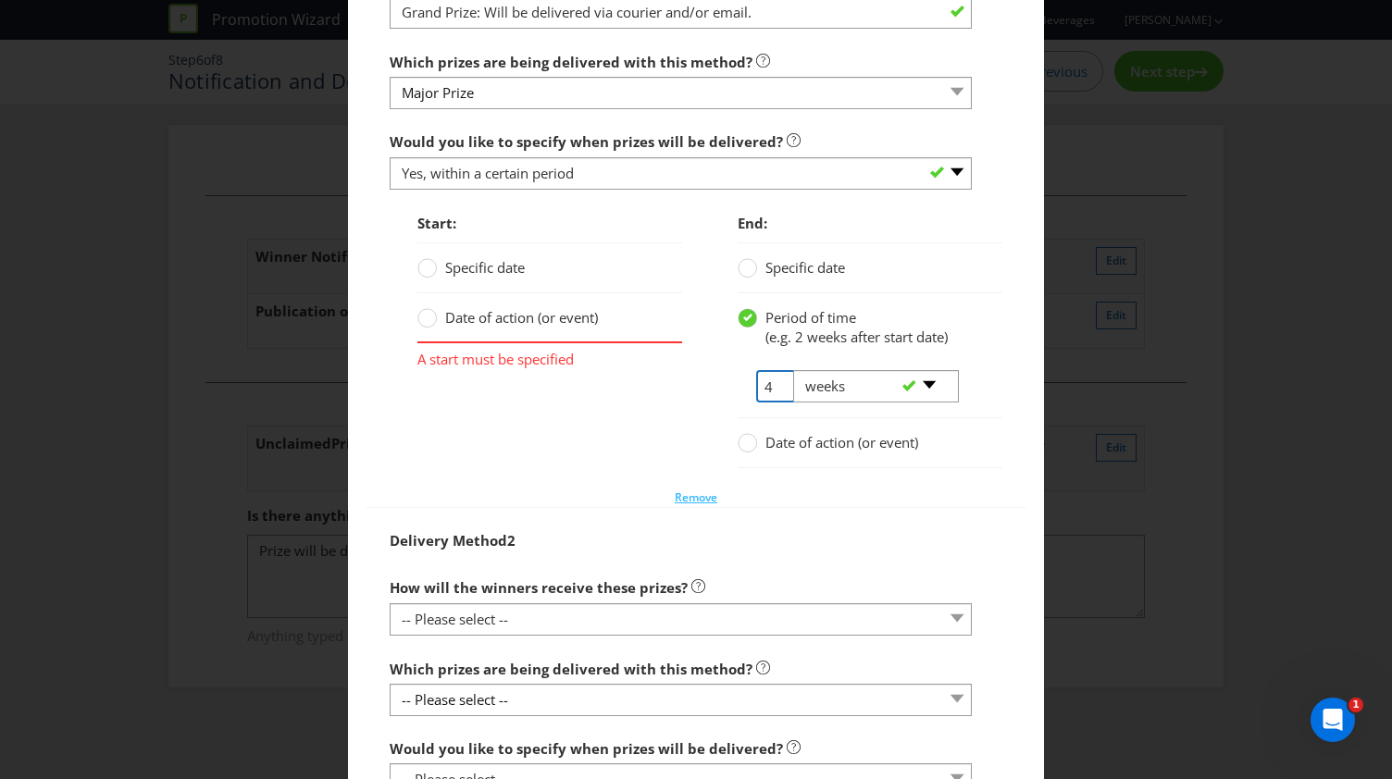
click at [758, 378] on input "4" at bounding box center [776, 386] width 40 height 32
type input "2"
click at [423, 314] on circle at bounding box center [427, 317] width 19 height 19
click at [0, 0] on input "Date of action (or event)" at bounding box center [0, 0] width 0 height 0
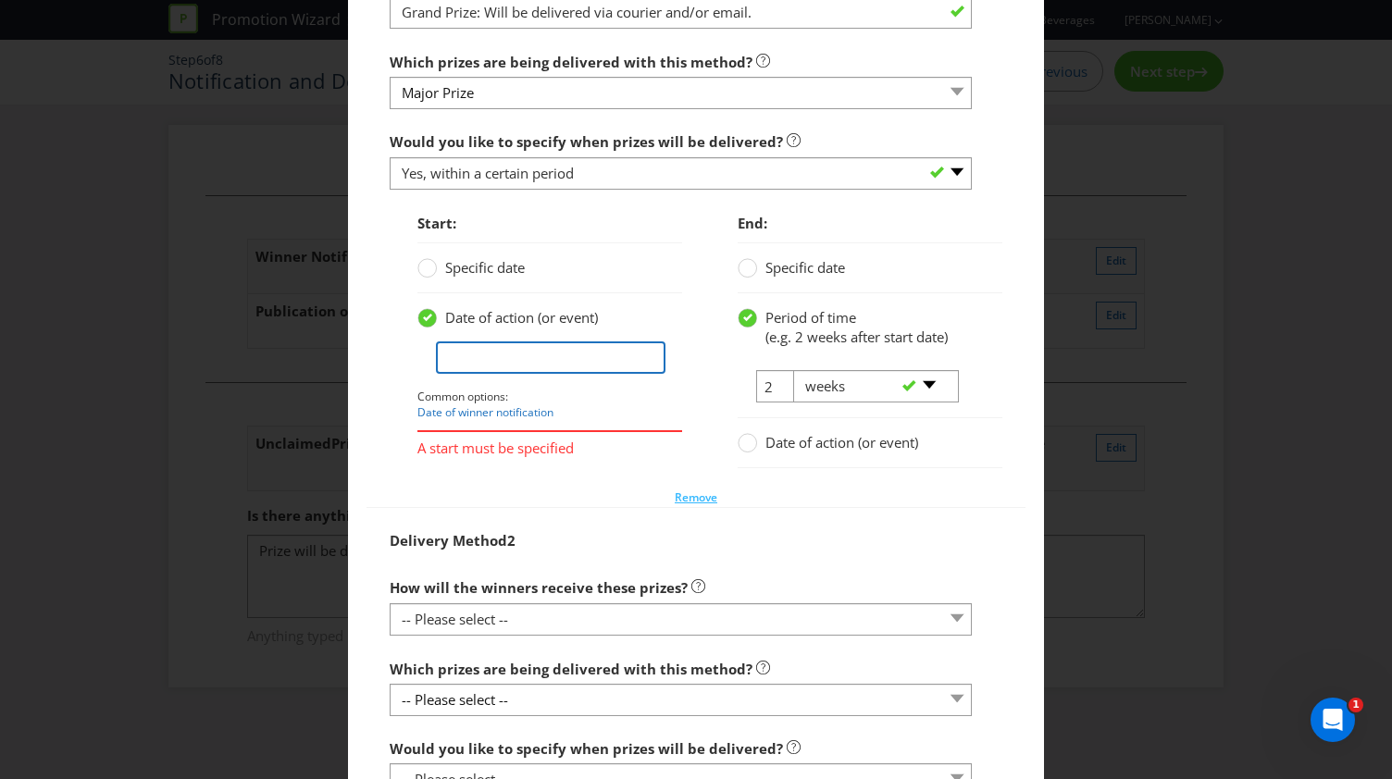
click at [512, 358] on input "text" at bounding box center [550, 357] width 229 height 32
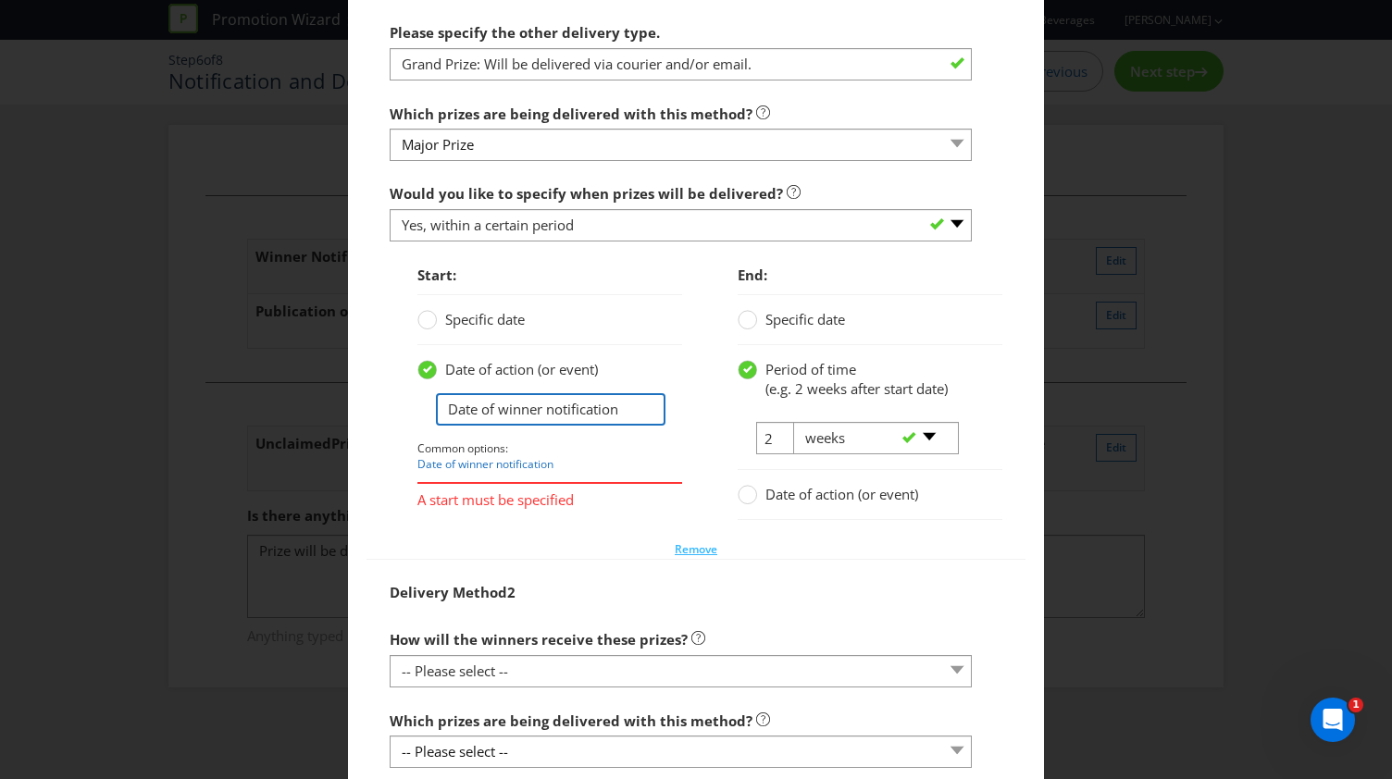
scroll to position [1621, 0]
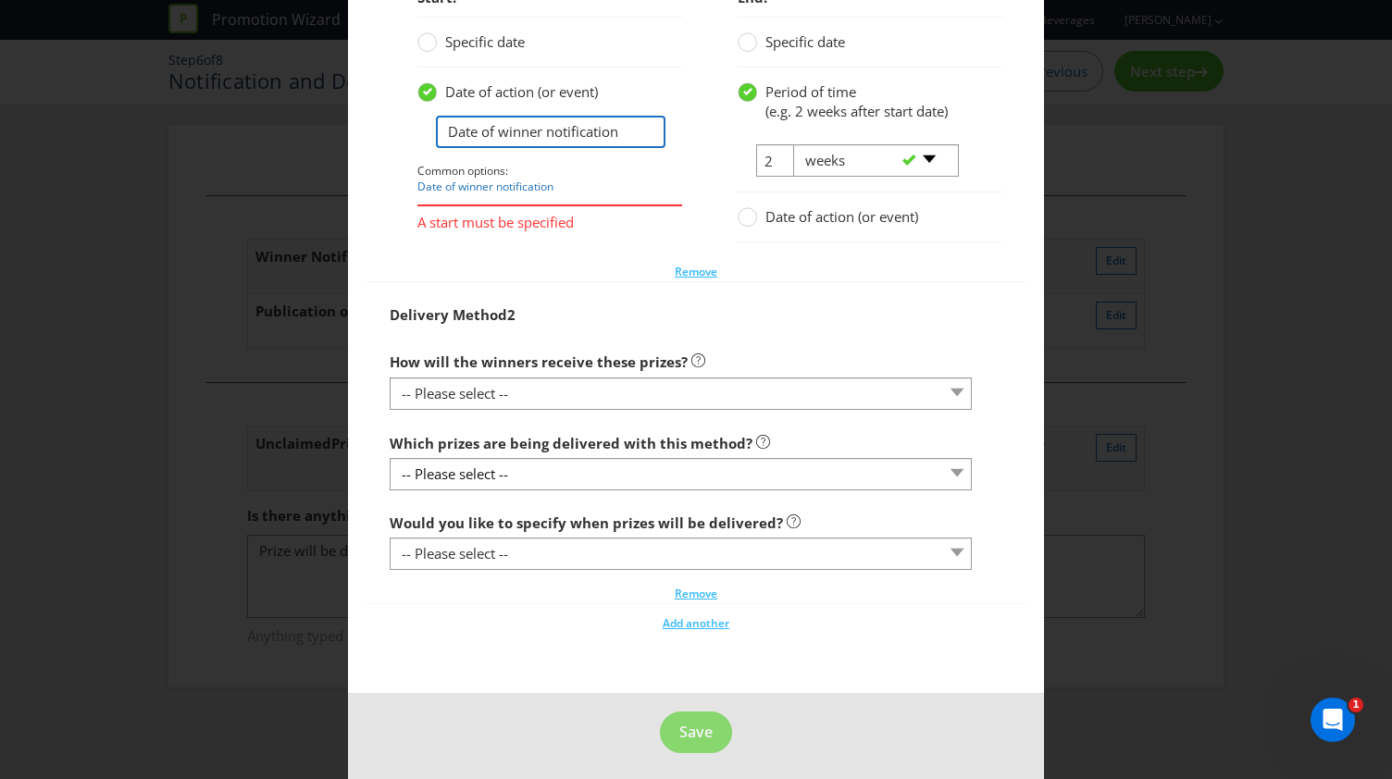
type input "Date of winner notification"
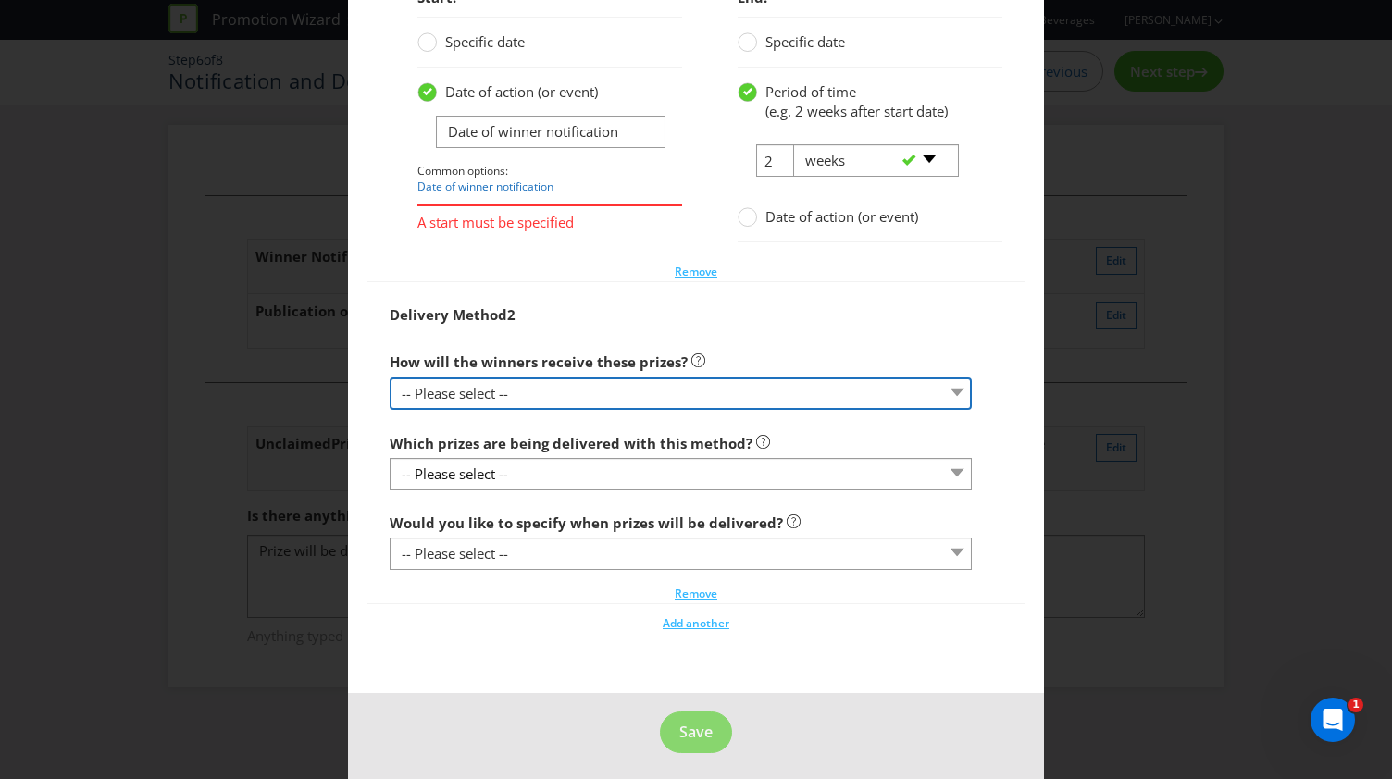
click at [509, 378] on select "-- Please select -- Delivered by mail Delivered by email Delivered in-person Co…" at bounding box center [681, 394] width 582 height 32
select select "EMAIL"
click at [390, 378] on select "-- Please select -- Delivered by mail Delivered by email Delivered in-person Co…" at bounding box center [681, 394] width 582 height 32
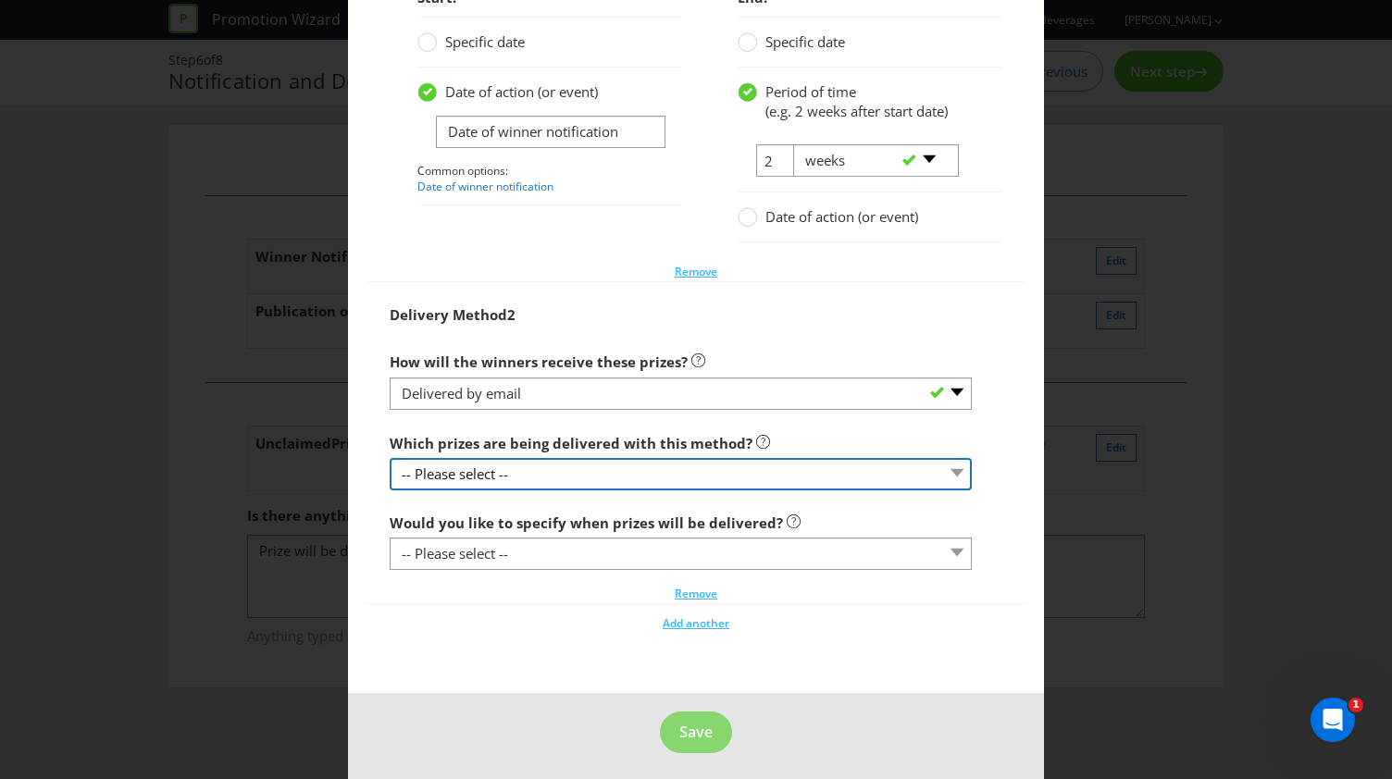
click at [532, 475] on select "-- Please select --" at bounding box center [681, 474] width 582 height 32
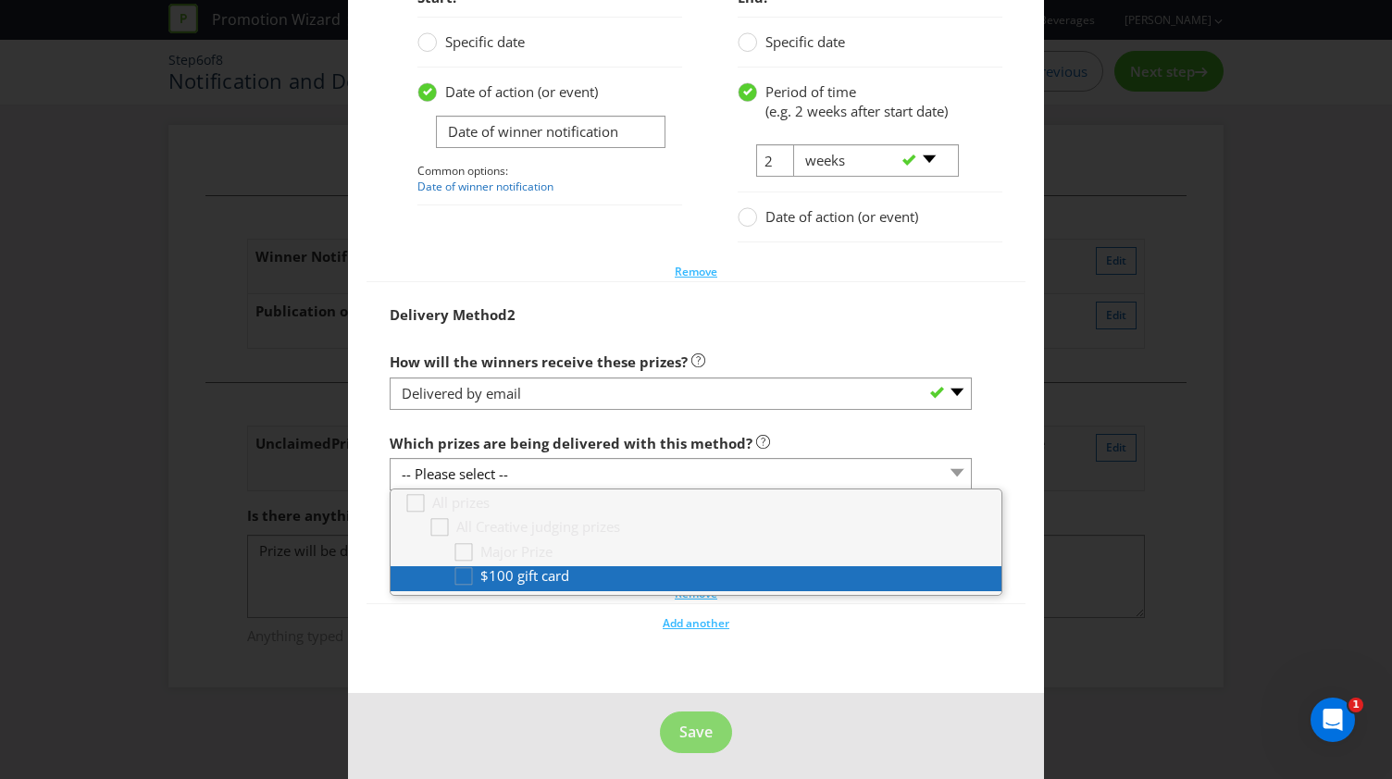
click at [512, 586] on div at bounding box center [713, 587] width 521 height 2
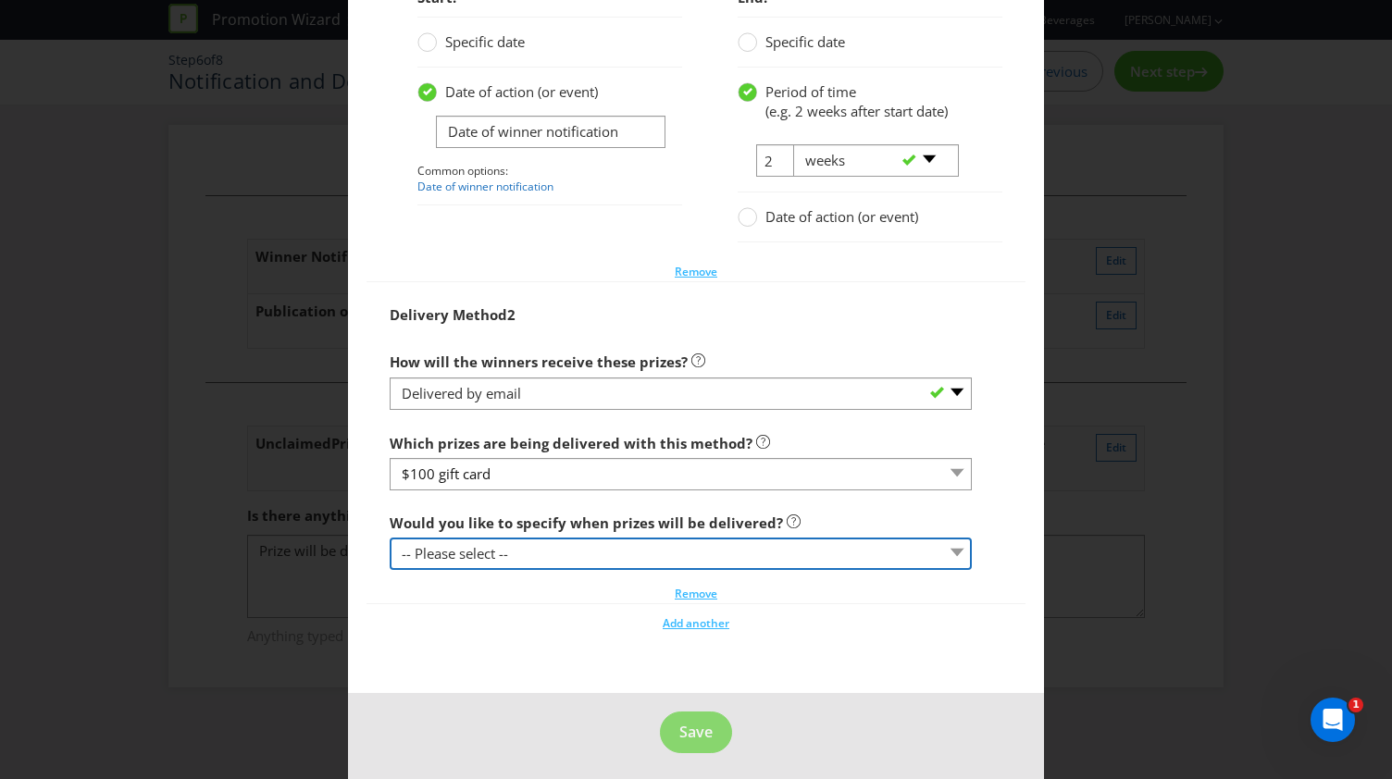
click at [479, 552] on select "-- Please select -- Yes, specific date (please specify) Yes, within a certain p…" at bounding box center [681, 554] width 582 height 32
select select "YES_PERIOD"
click at [390, 538] on select "-- Please select -- Yes, specific date (please specify) Yes, within a certain p…" at bounding box center [681, 554] width 582 height 32
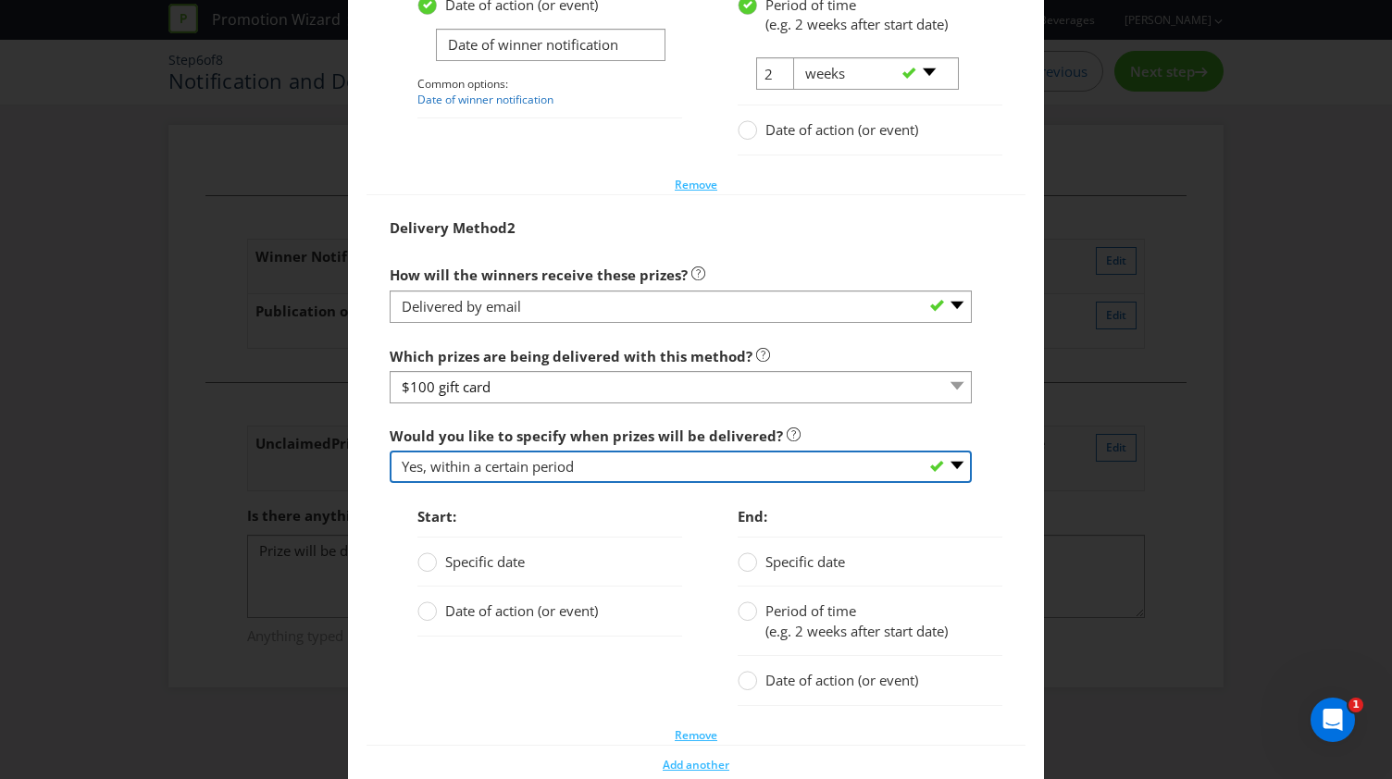
scroll to position [1806, 0]
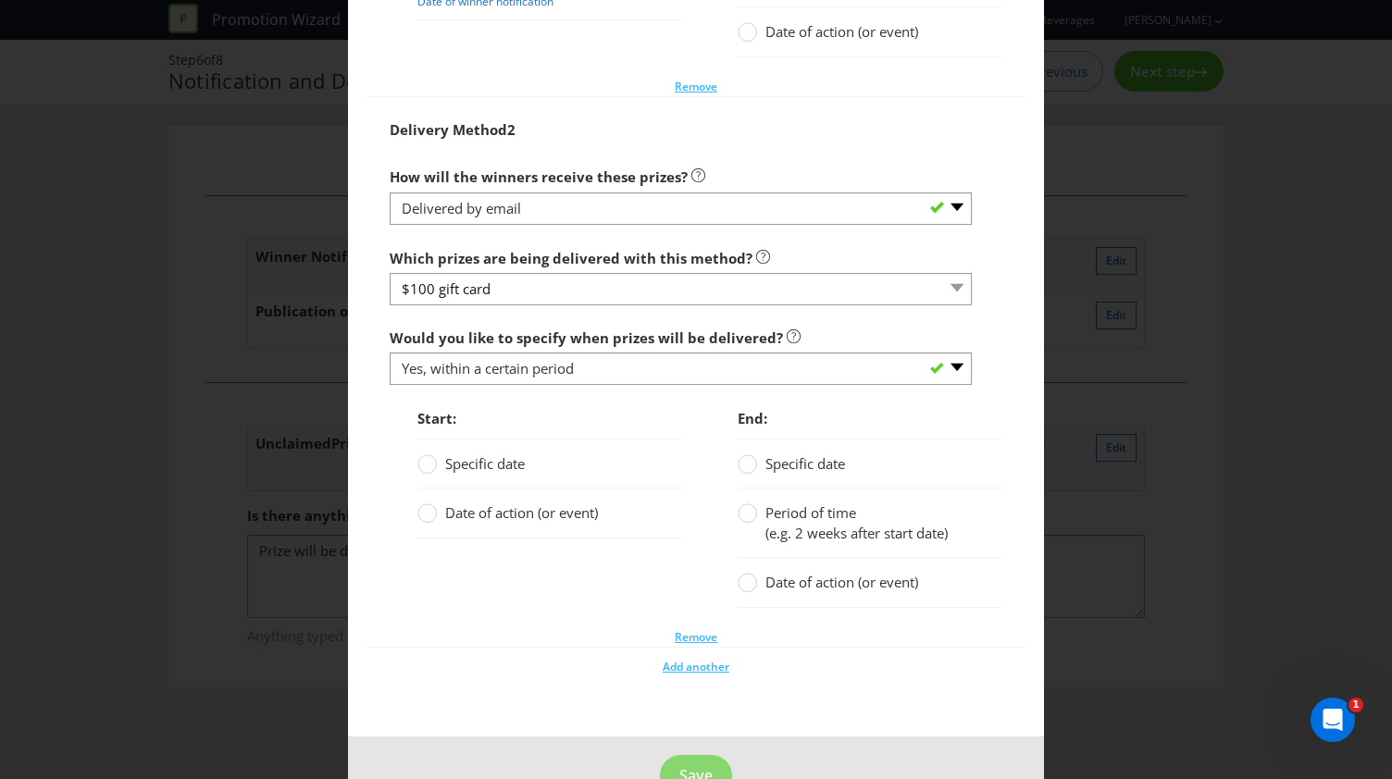
click at [453, 511] on span "Date of action (or event)" at bounding box center [521, 512] width 153 height 19
click at [0, 0] on input "Date of action (or event)" at bounding box center [0, 0] width 0 height 0
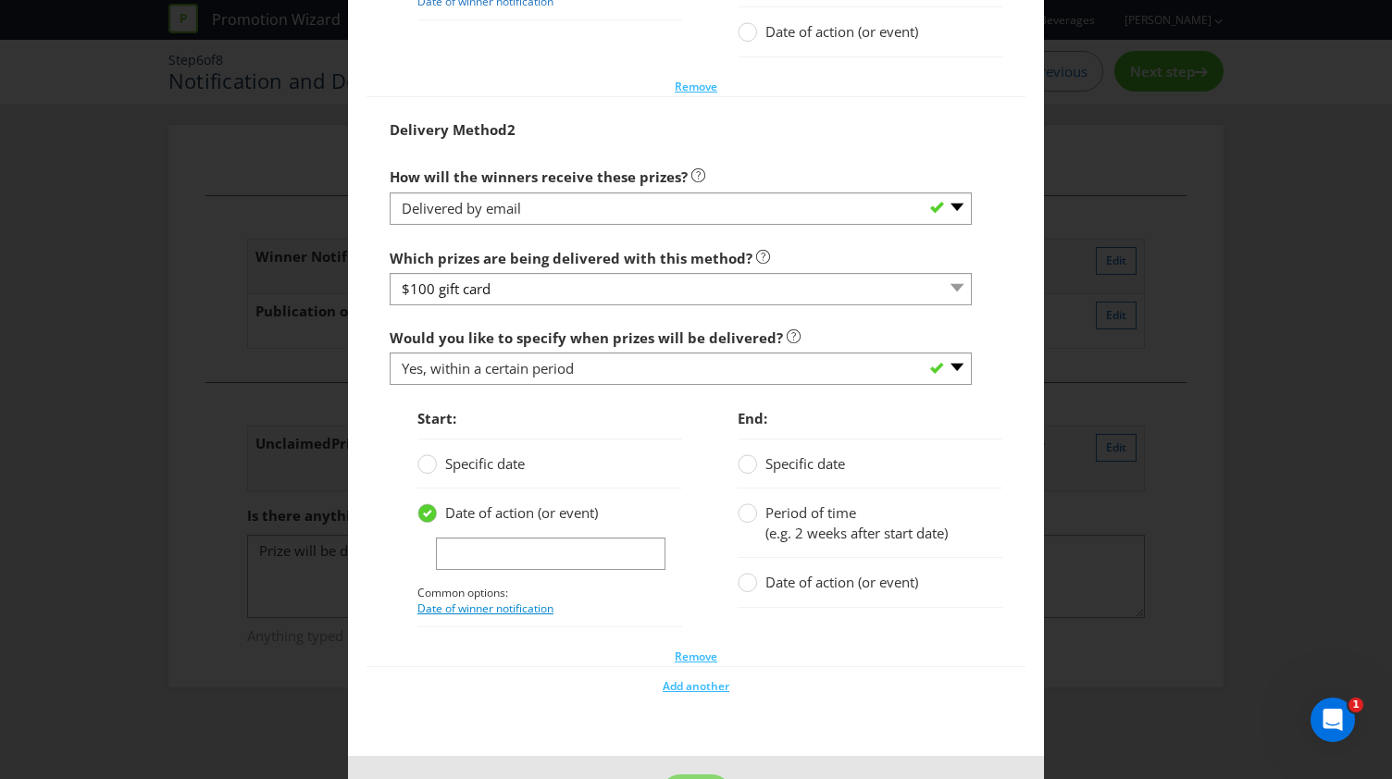
click at [472, 601] on link "Date of winner notification" at bounding box center [485, 609] width 136 height 16
type input "date of winner notification"
click at [780, 503] on span "Period of time" at bounding box center [810, 512] width 91 height 19
click at [0, 0] on input "Period of time (e.g. 2 weeks after start date)" at bounding box center [0, 0] width 0 height 0
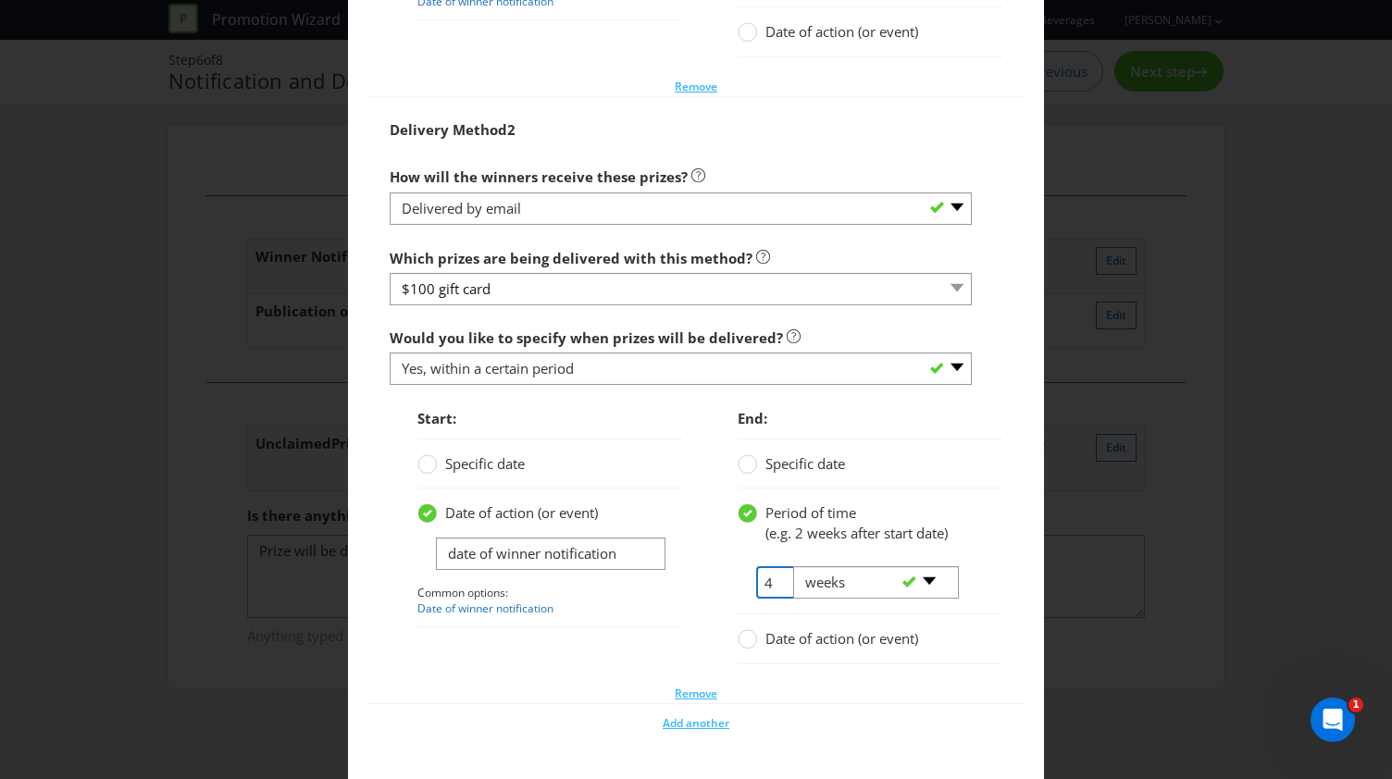
click at [761, 573] on input "4" at bounding box center [776, 582] width 40 height 32
type input "2"
click at [553, 666] on div "Start: Specific date Date of action (or event) date of winner notification Comm…" at bounding box center [696, 541] width 640 height 283
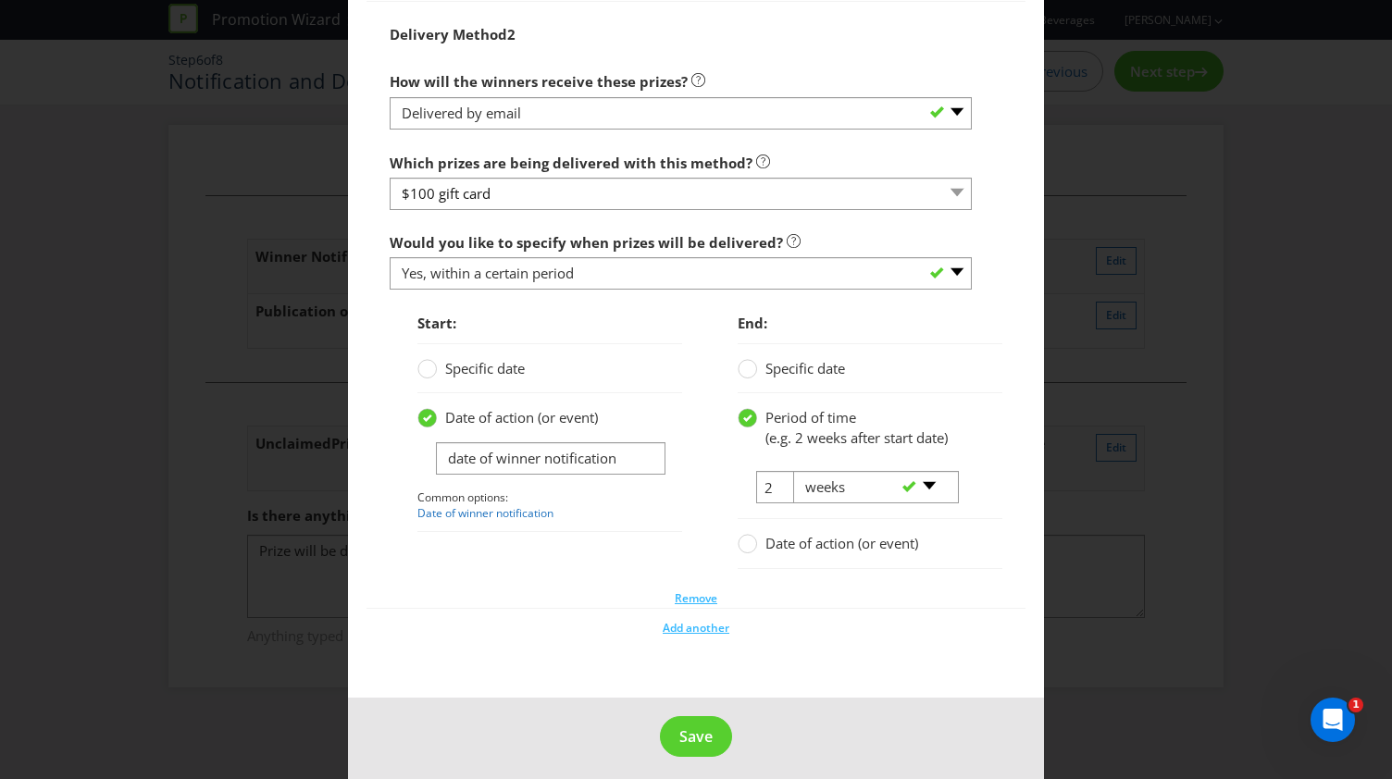
scroll to position [1903, 0]
click at [693, 714] on button "Save" at bounding box center [696, 735] width 72 height 42
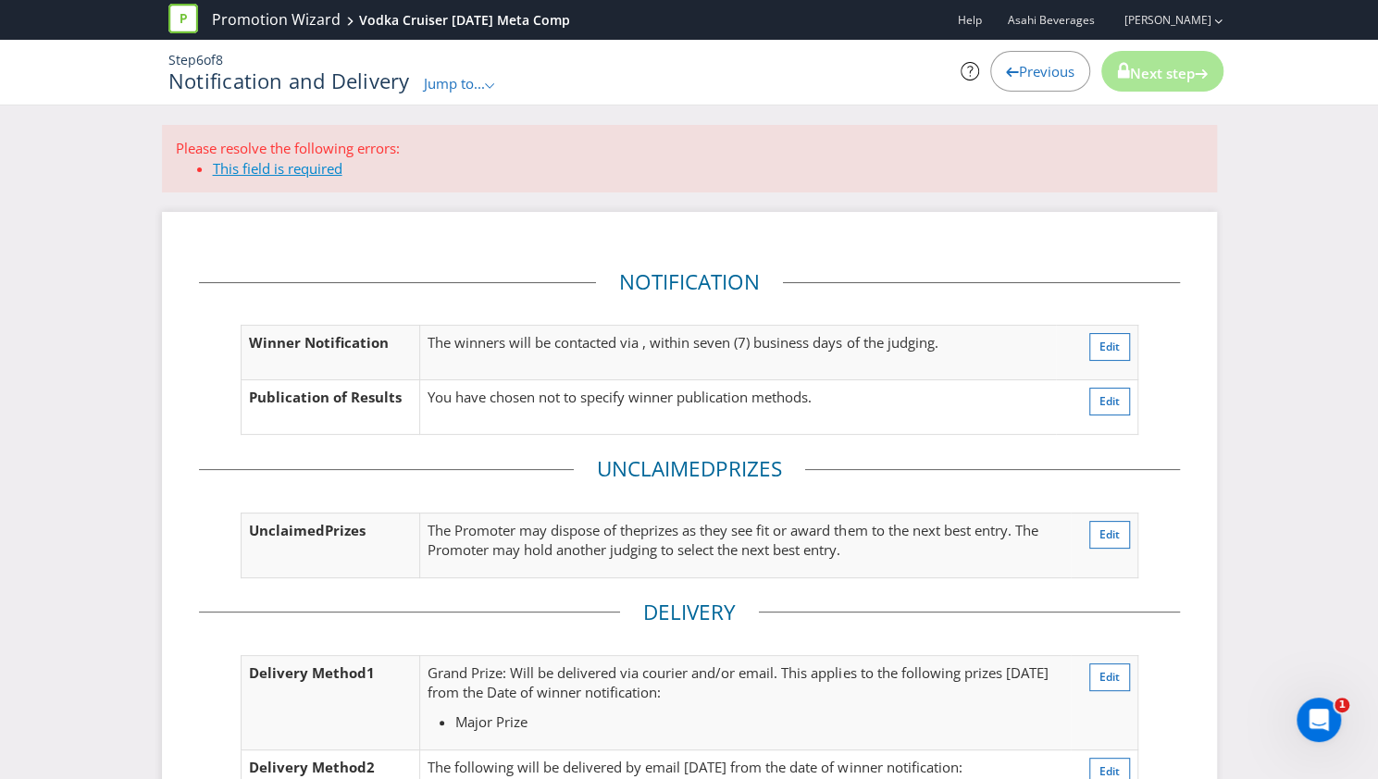
click at [289, 167] on span "This field is required" at bounding box center [278, 168] width 130 height 19
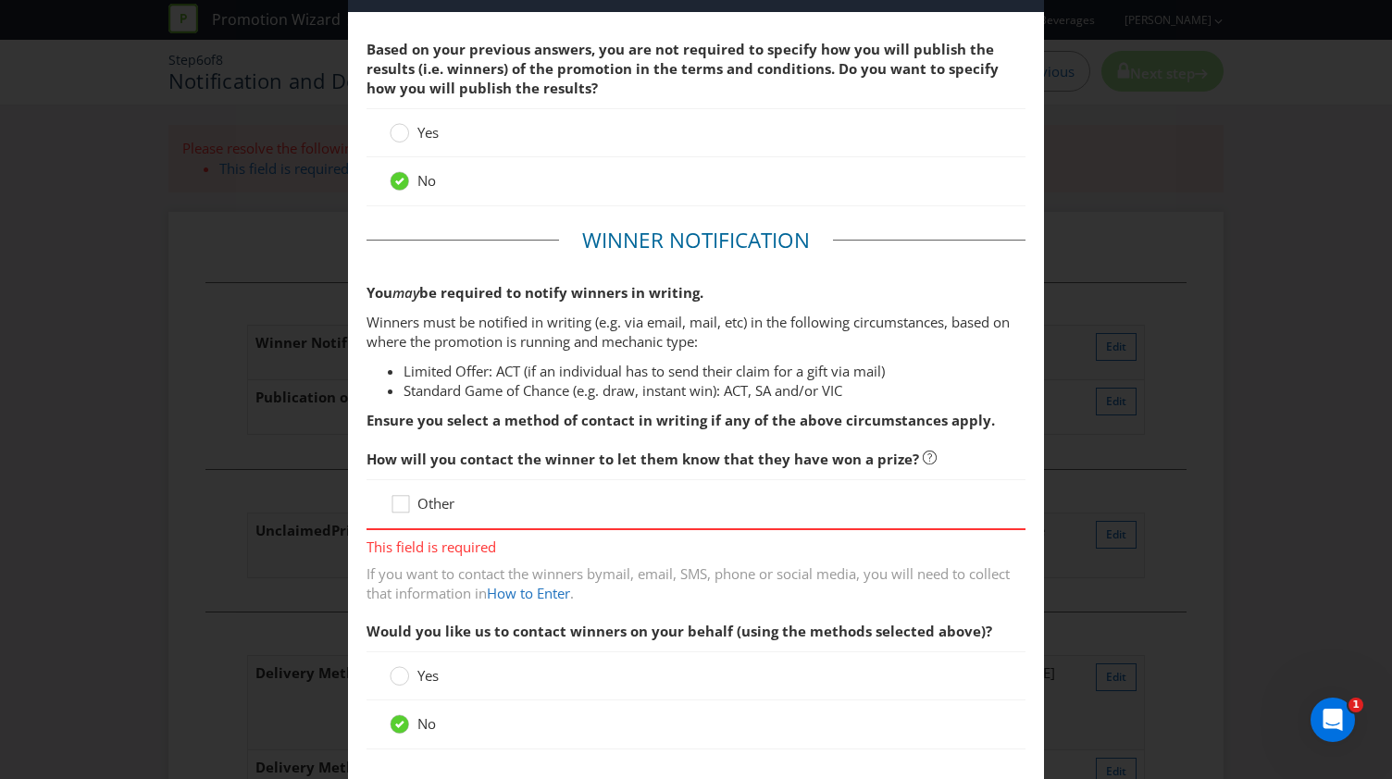
scroll to position [93, 0]
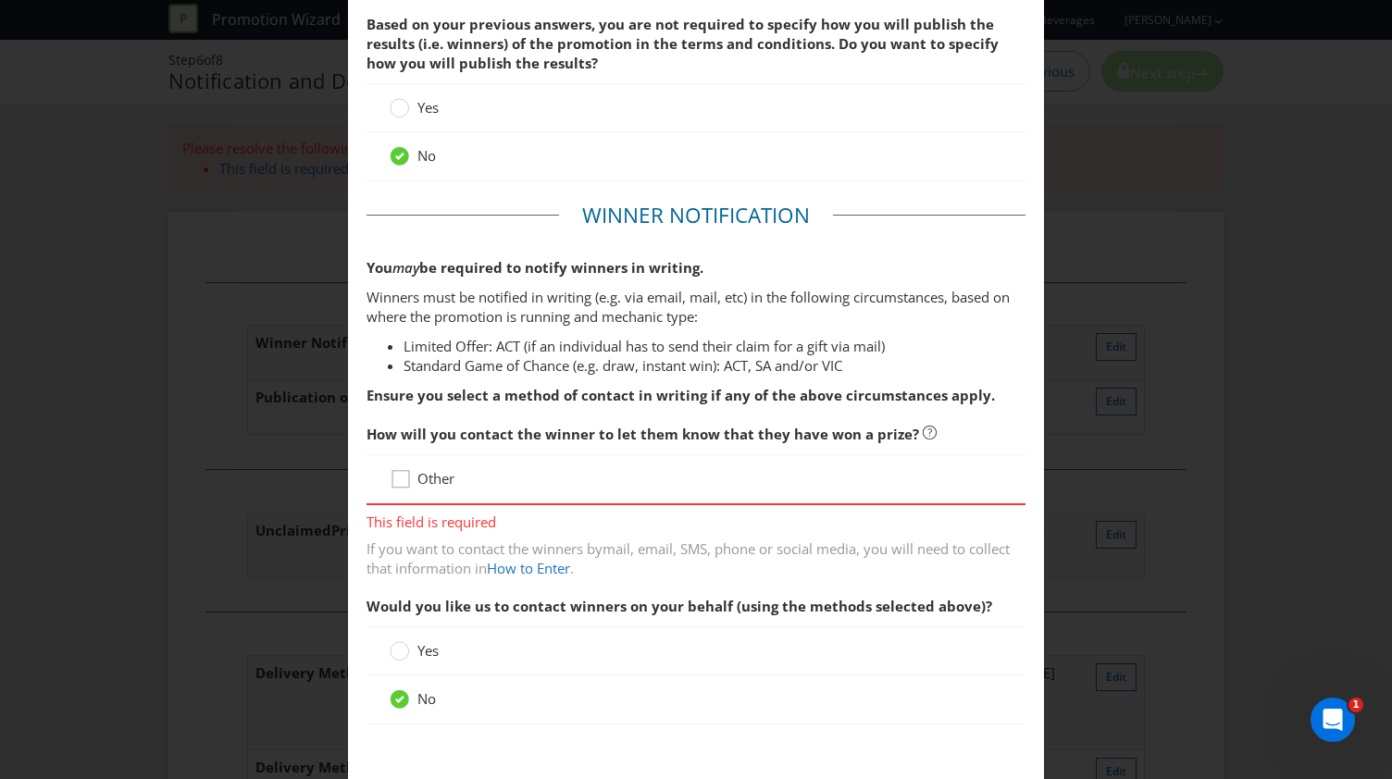
click at [405, 477] on icon at bounding box center [404, 483] width 28 height 28
click at [0, 0] on input "Other" at bounding box center [0, 0] width 0 height 0
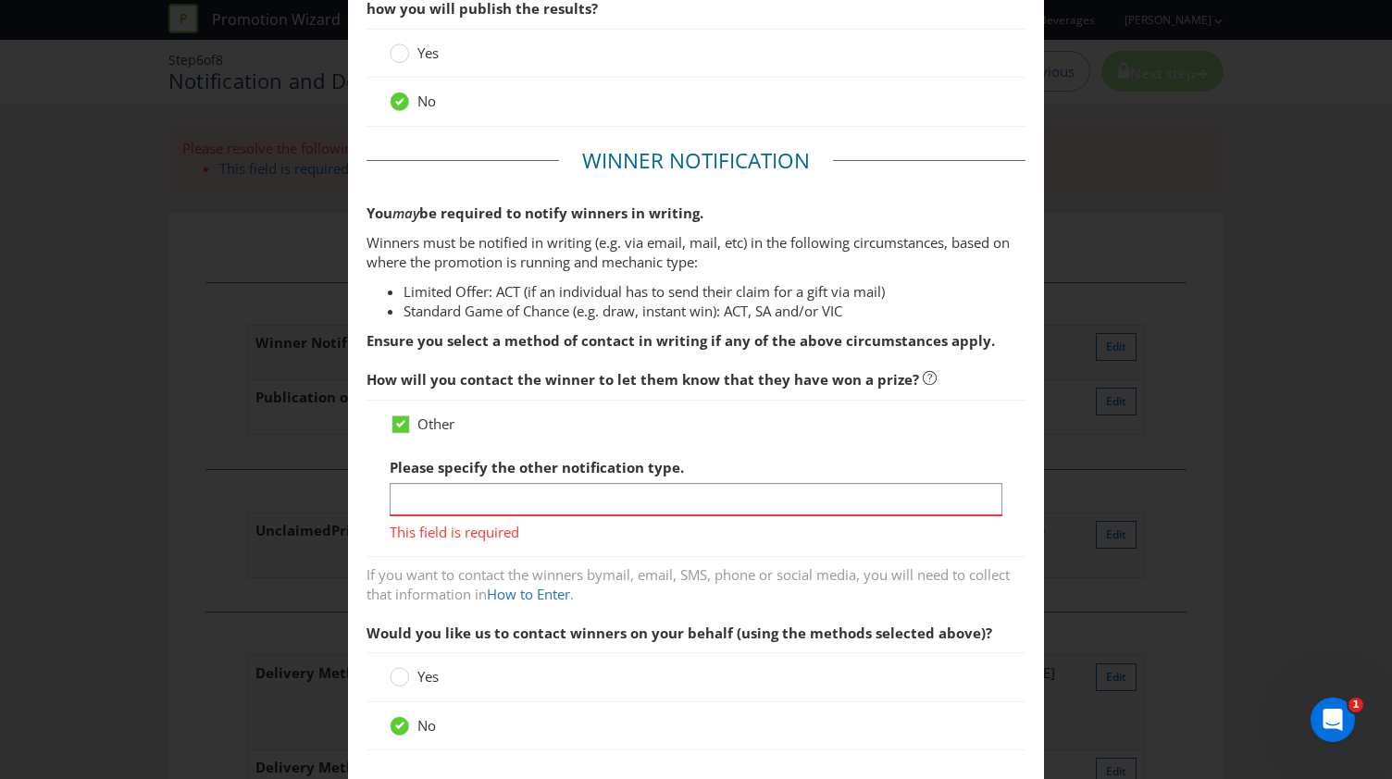
scroll to position [185, 0]
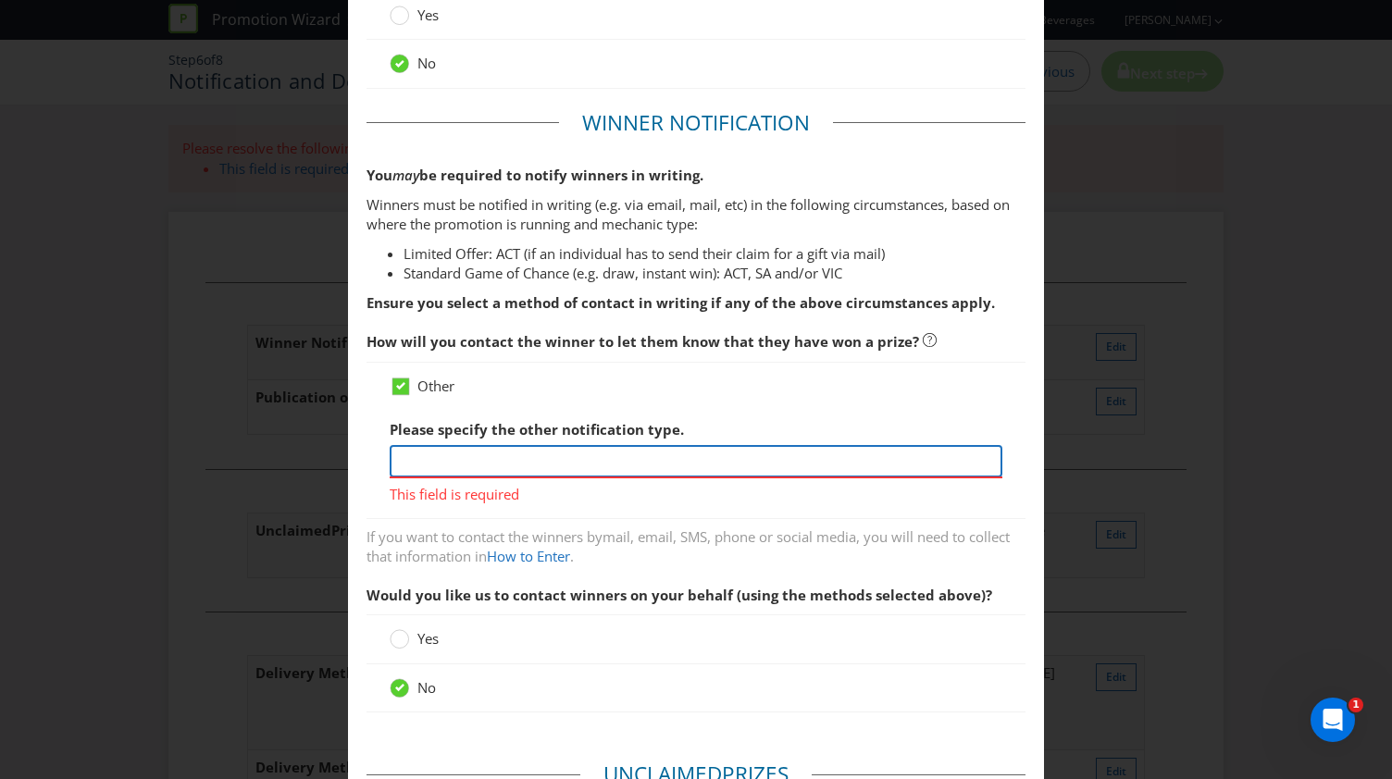
click at [619, 454] on input "text" at bounding box center [696, 461] width 613 height 32
type input "N"
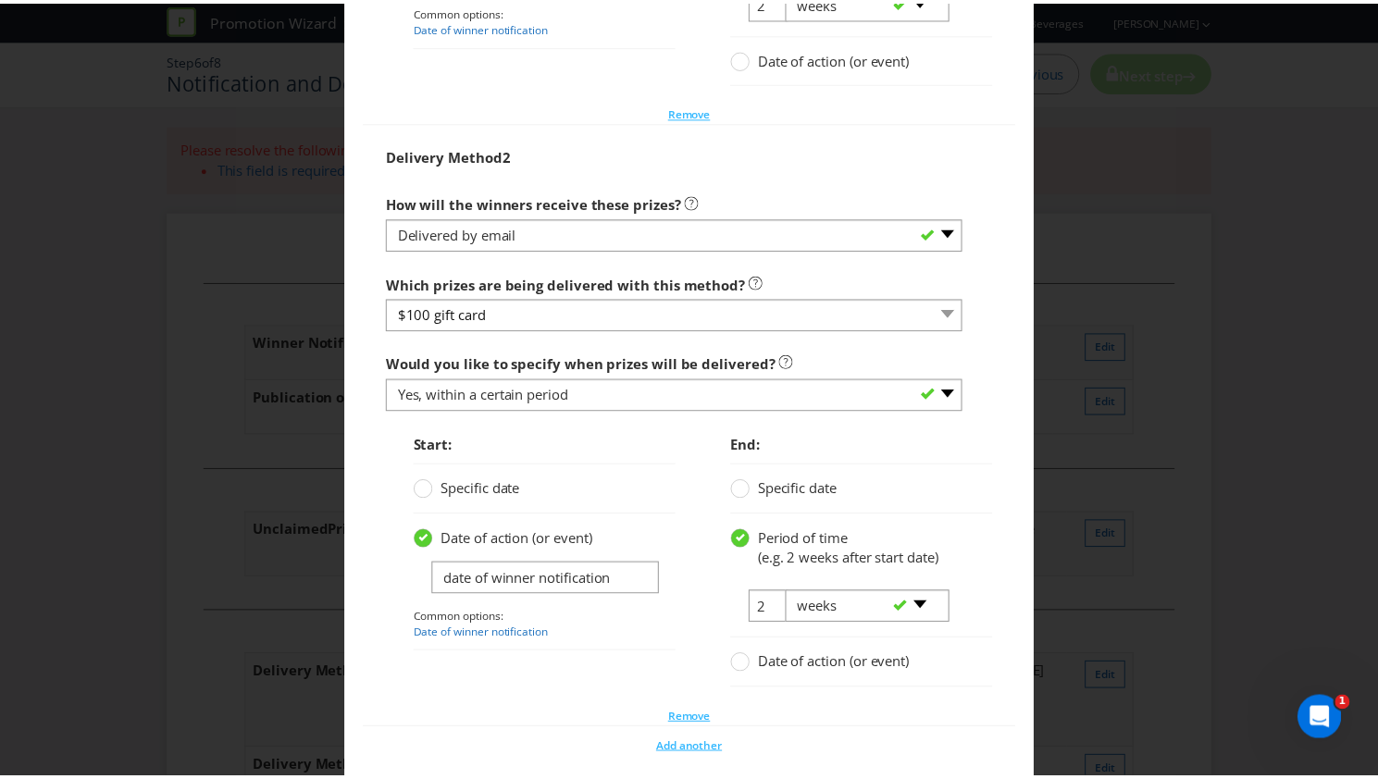
scroll to position [2012, 0]
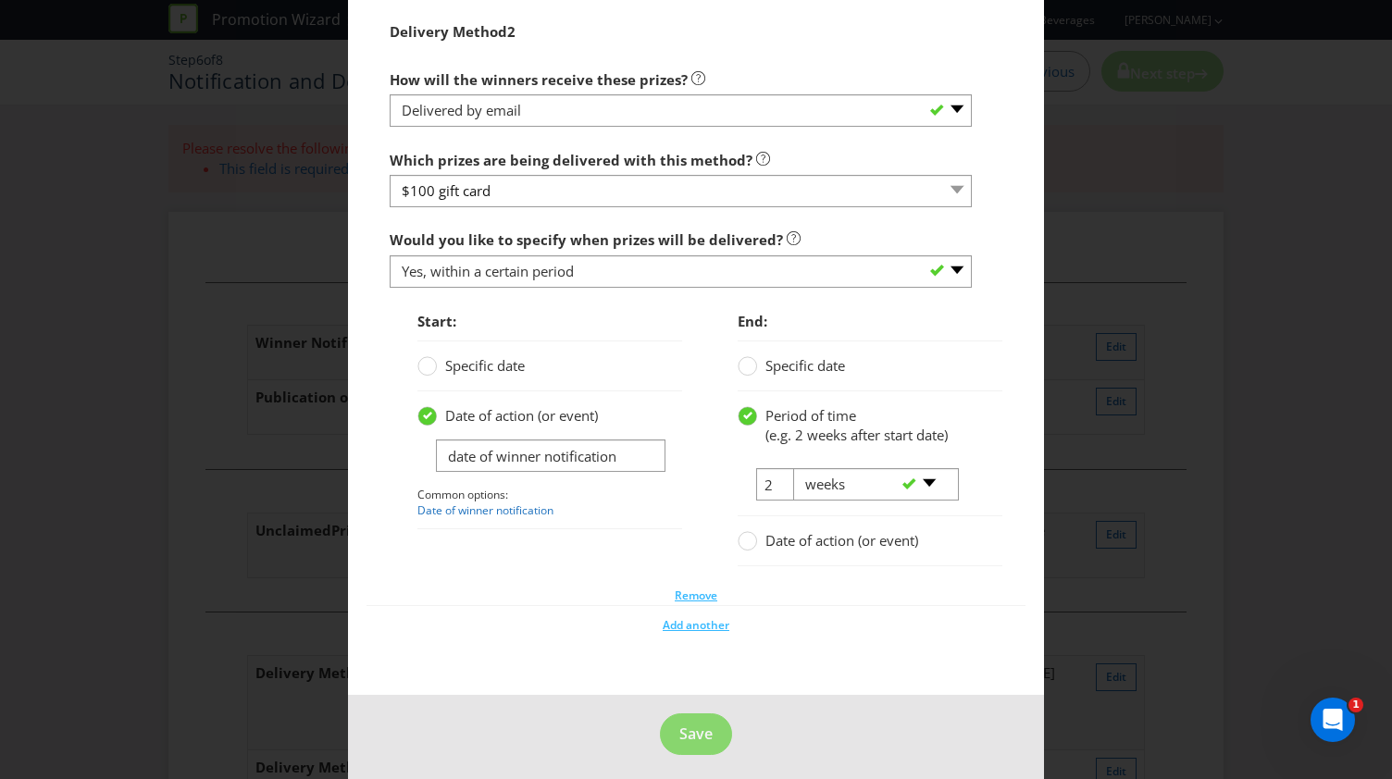
type input "Notify winners via email."
click at [702, 734] on span "Save" at bounding box center [695, 734] width 33 height 20
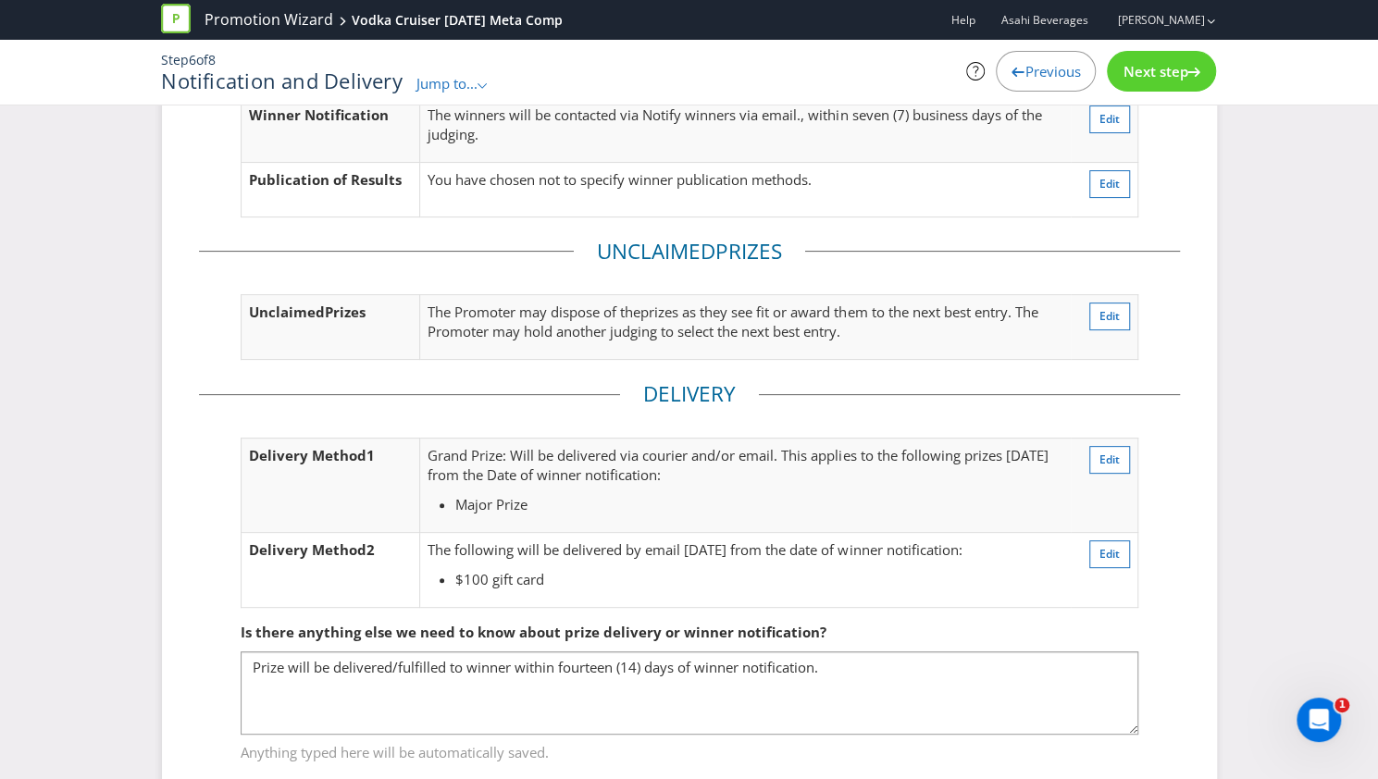
scroll to position [190, 0]
